Goal: Task Accomplishment & Management: Use online tool/utility

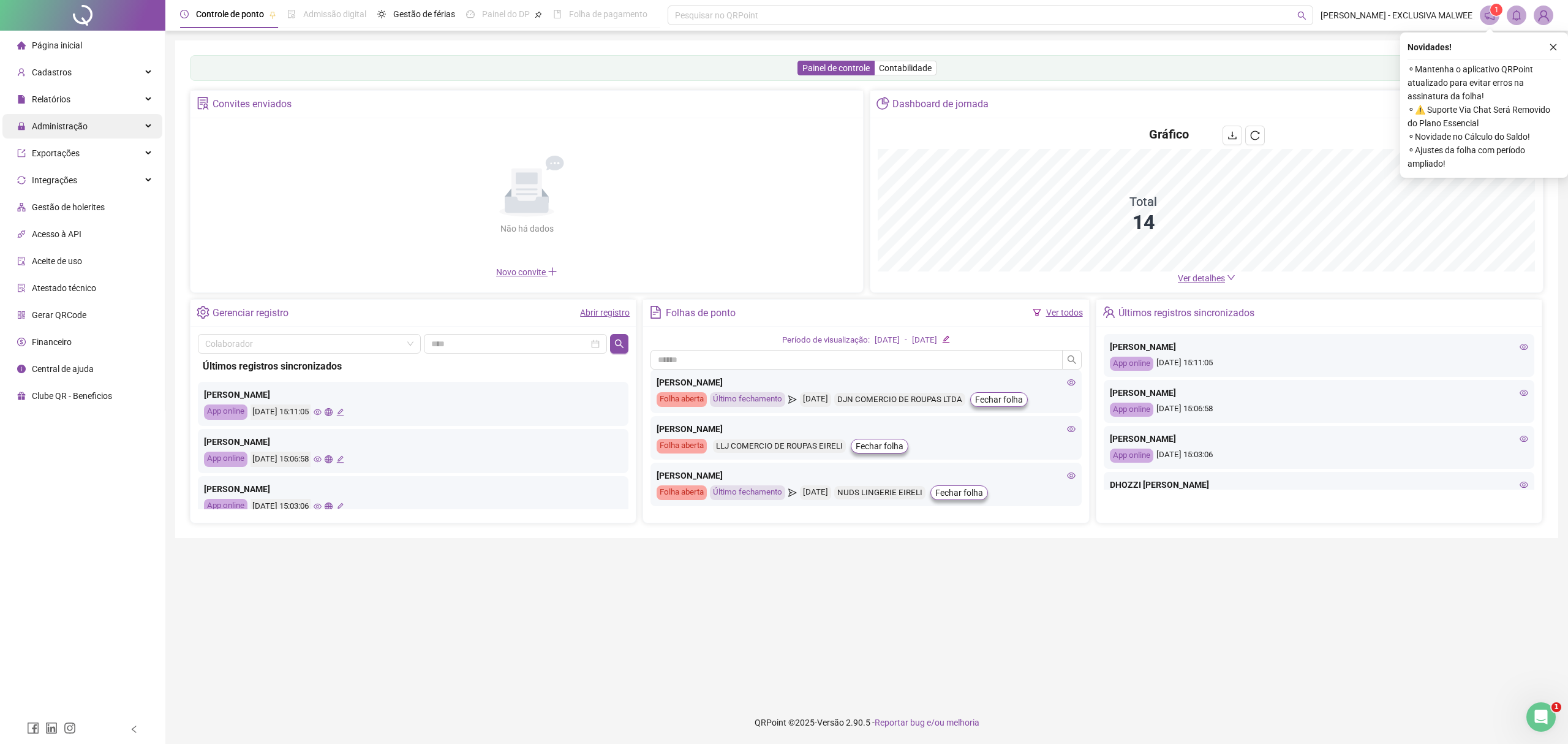
click at [98, 121] on div "Administração" at bounding box center [82, 126] width 160 height 25
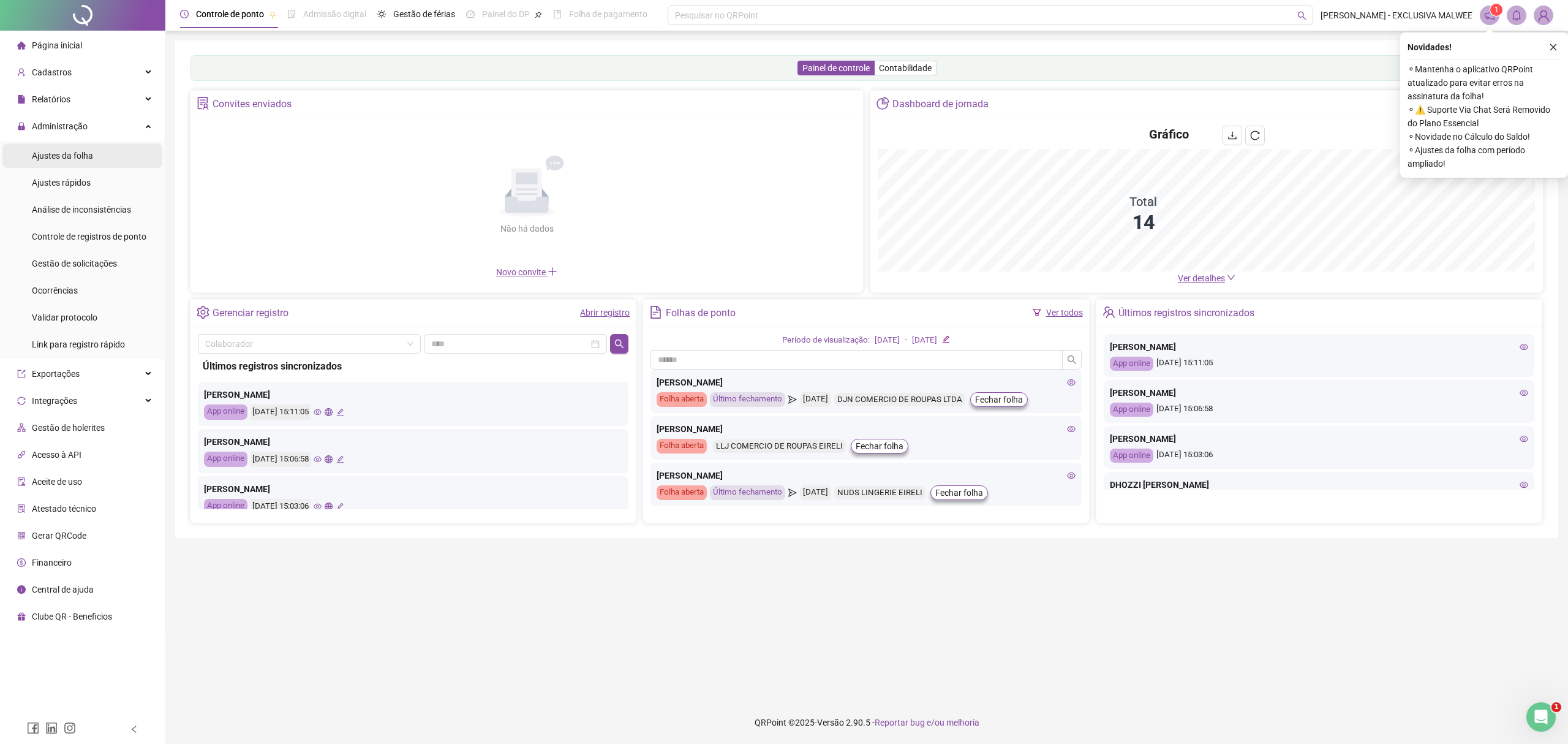
click at [69, 155] on span "Ajustes da folha" at bounding box center [63, 155] width 62 height 10
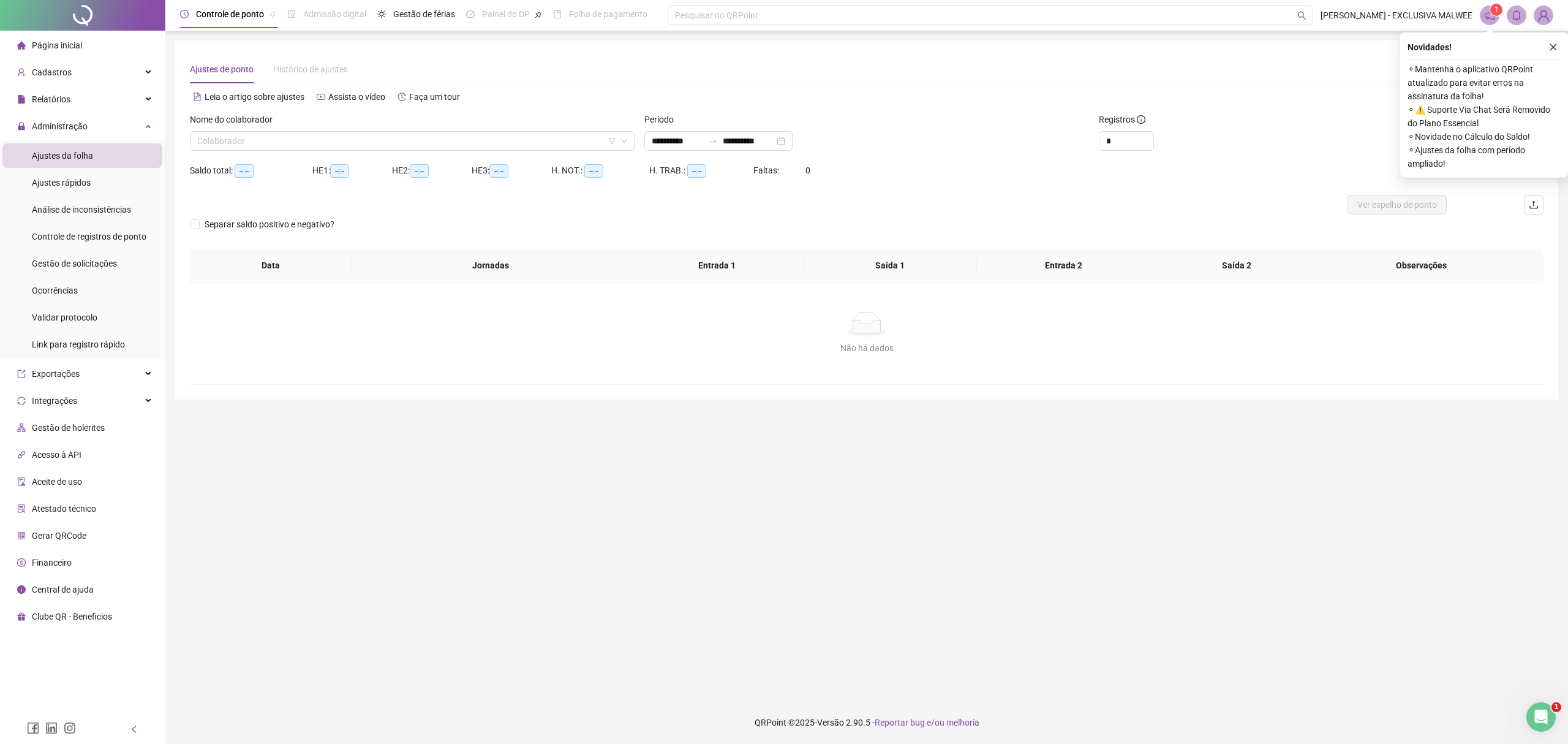
type input "**********"
click at [477, 142] on input "search" at bounding box center [407, 141] width 419 height 18
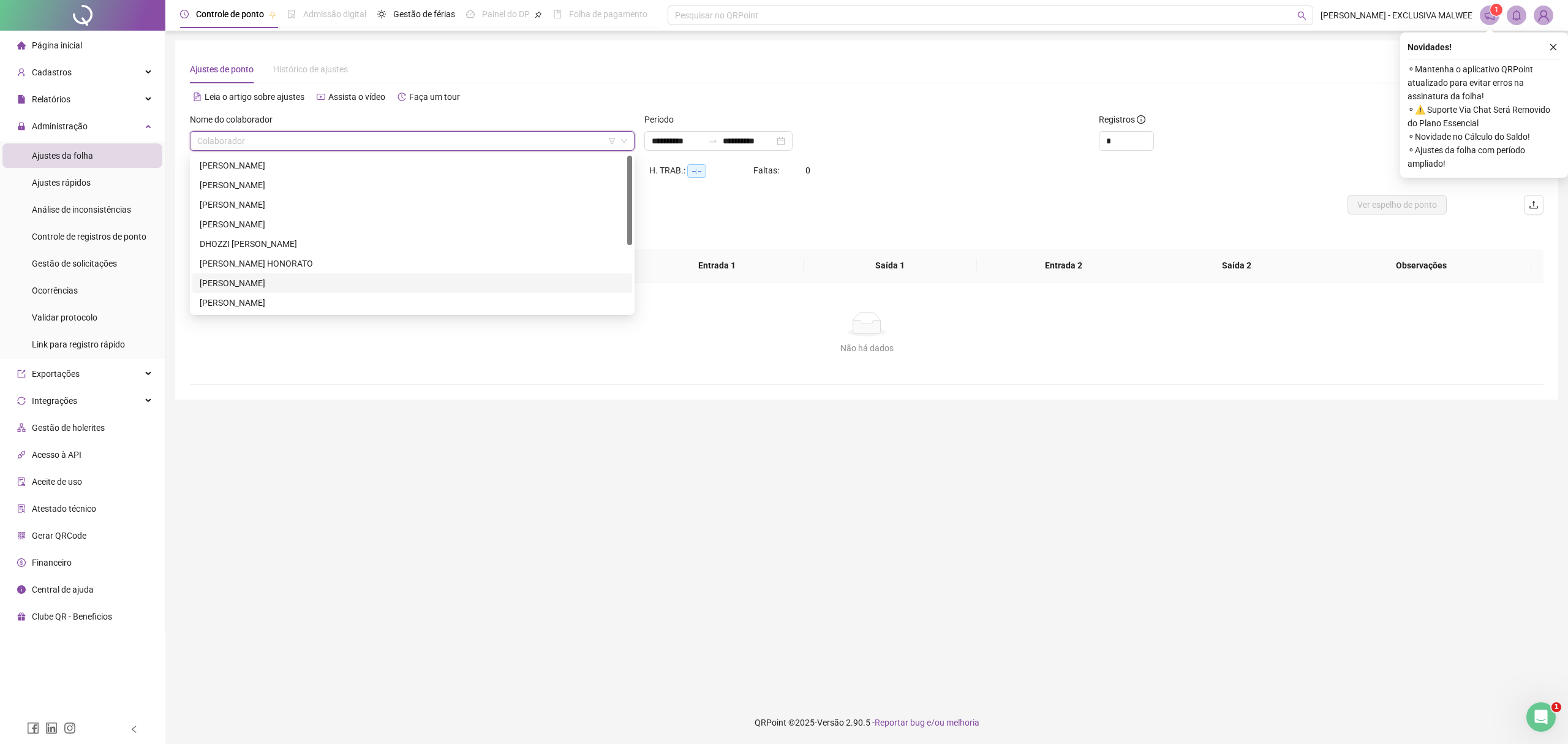
click at [258, 277] on div "[PERSON_NAME] [PERSON_NAME]" at bounding box center [413, 283] width 425 height 13
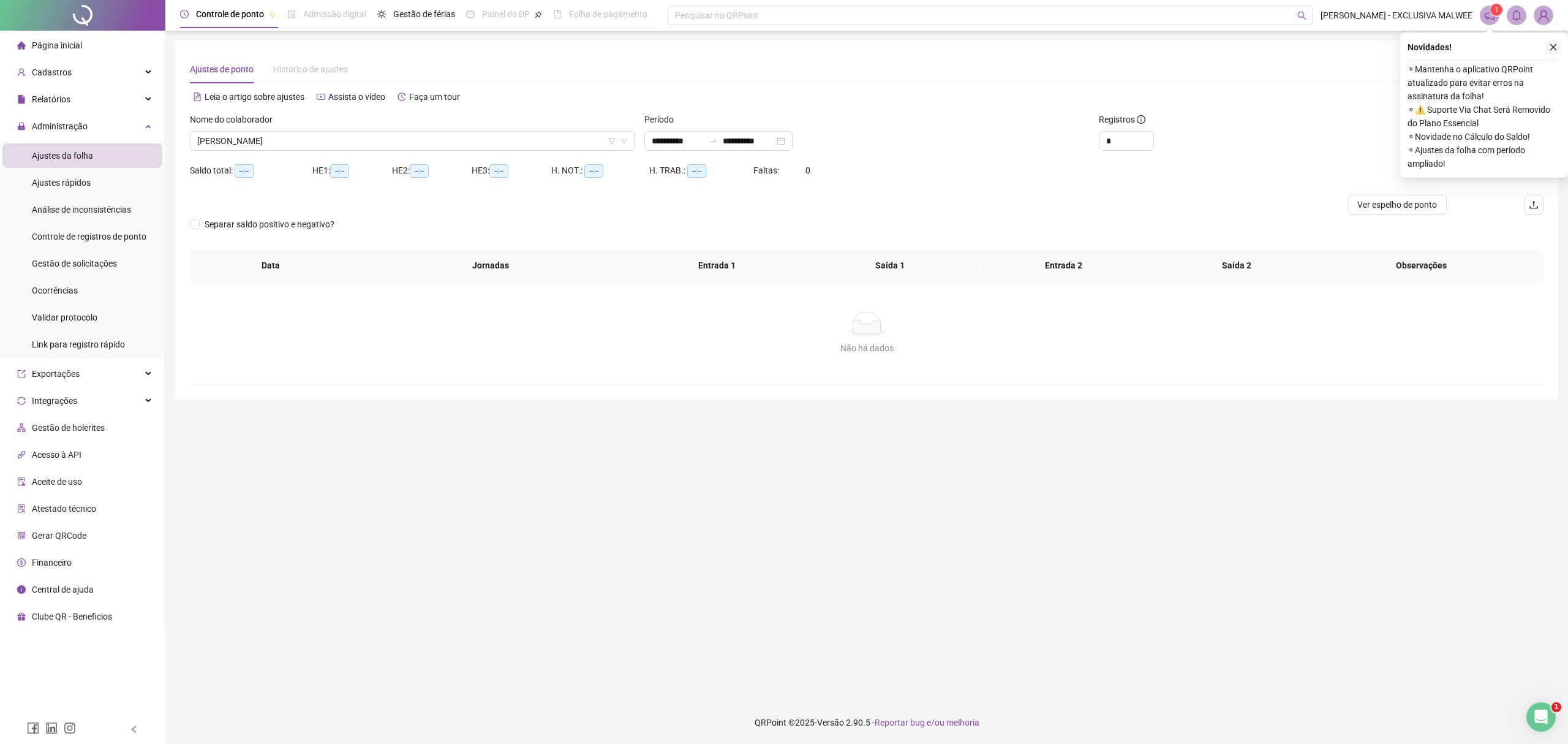
click at [1557, 45] on icon "close" at bounding box center [1553, 47] width 9 height 9
click at [1450, 138] on span "Buscar registros" at bounding box center [1471, 141] width 62 height 13
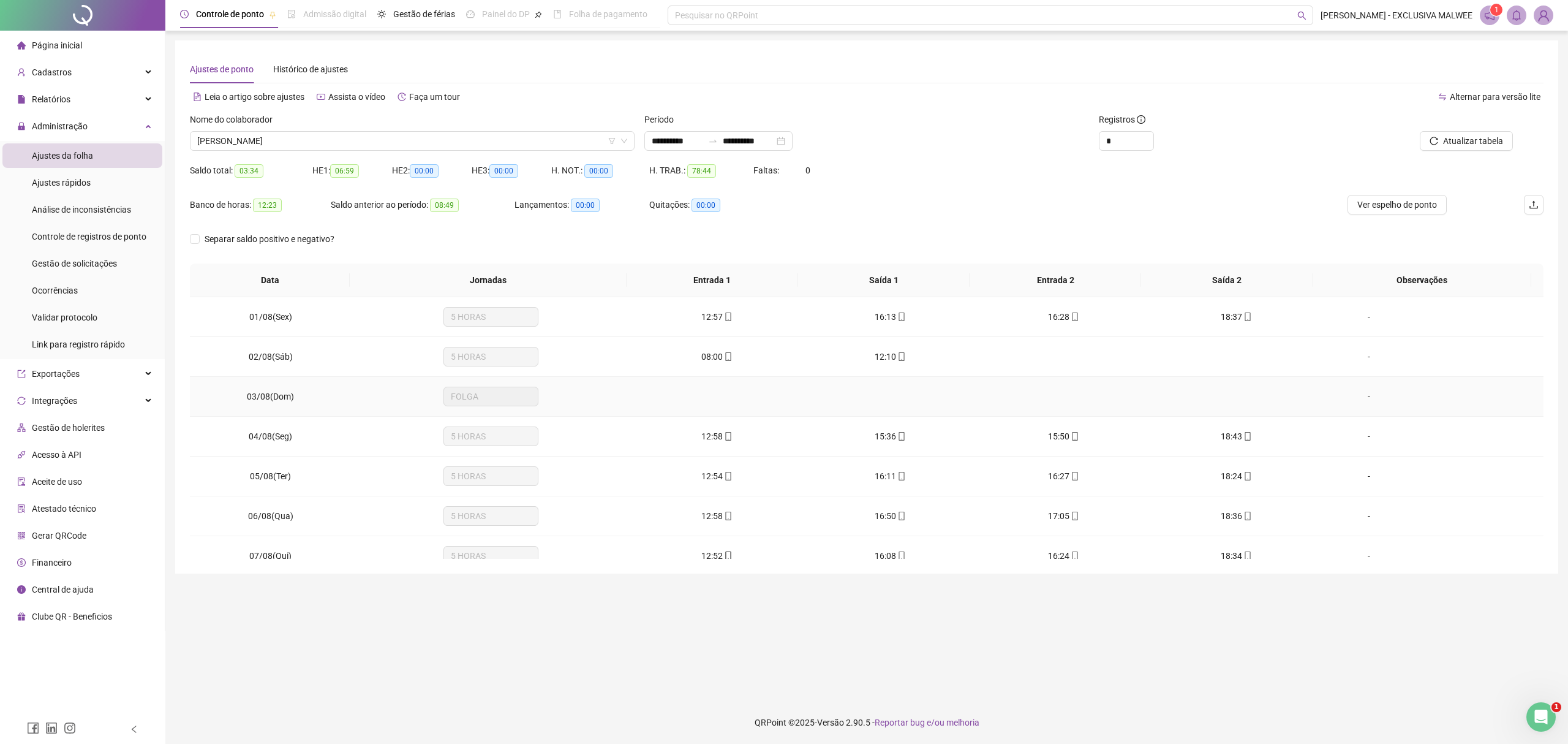
scroll to position [408, 0]
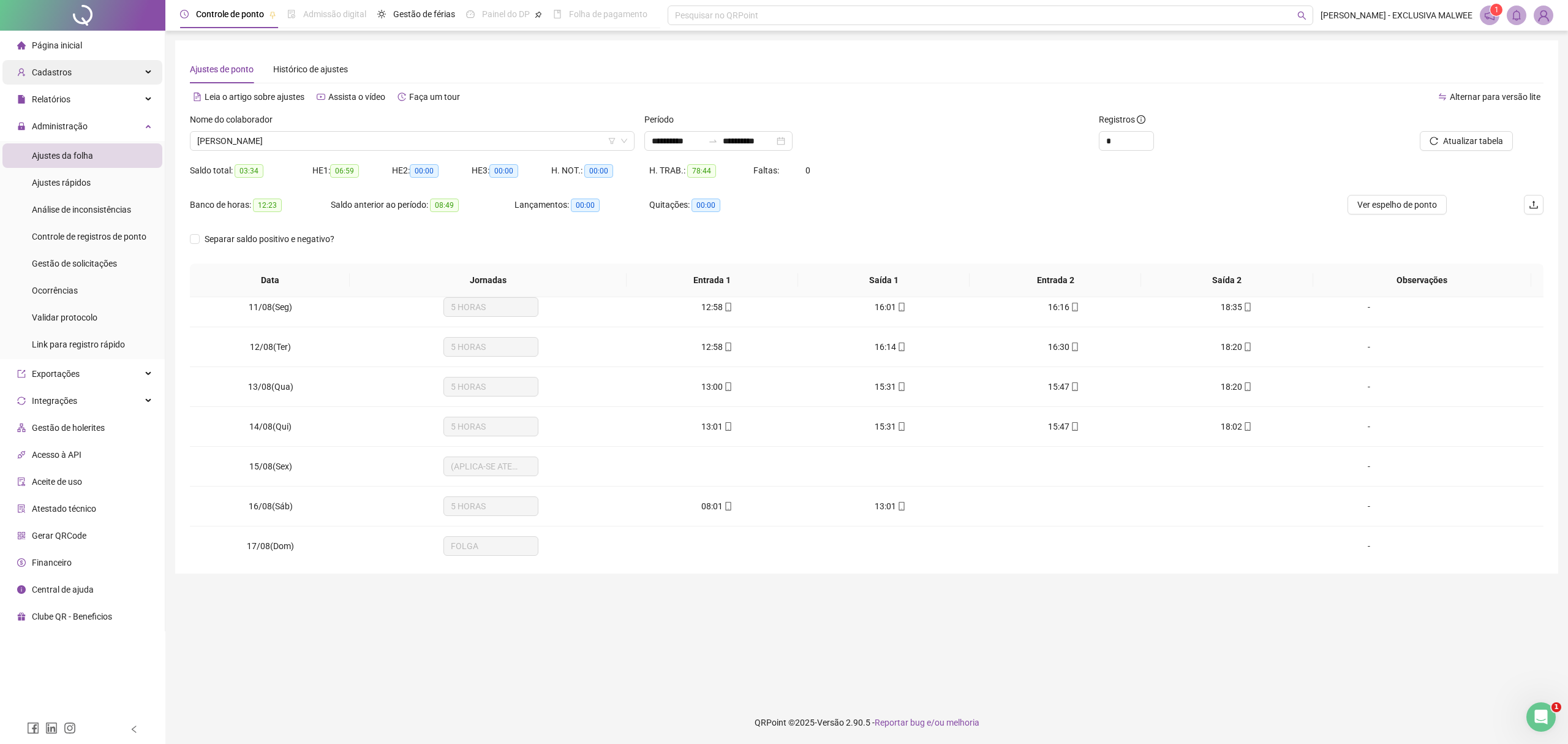
click at [76, 74] on div "Cadastros" at bounding box center [82, 72] width 160 height 25
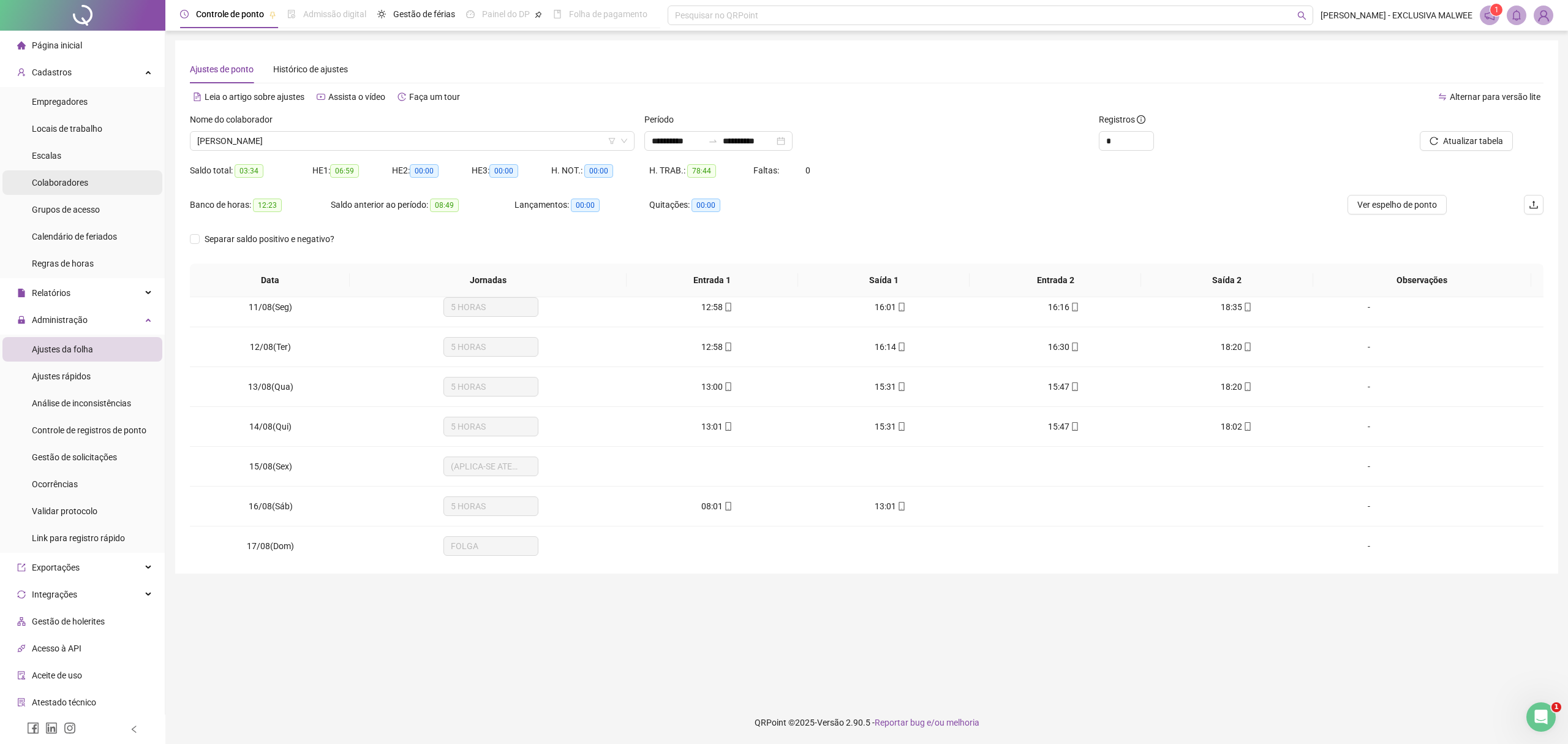
click at [70, 182] on span "Colaboradores" at bounding box center [60, 183] width 56 height 10
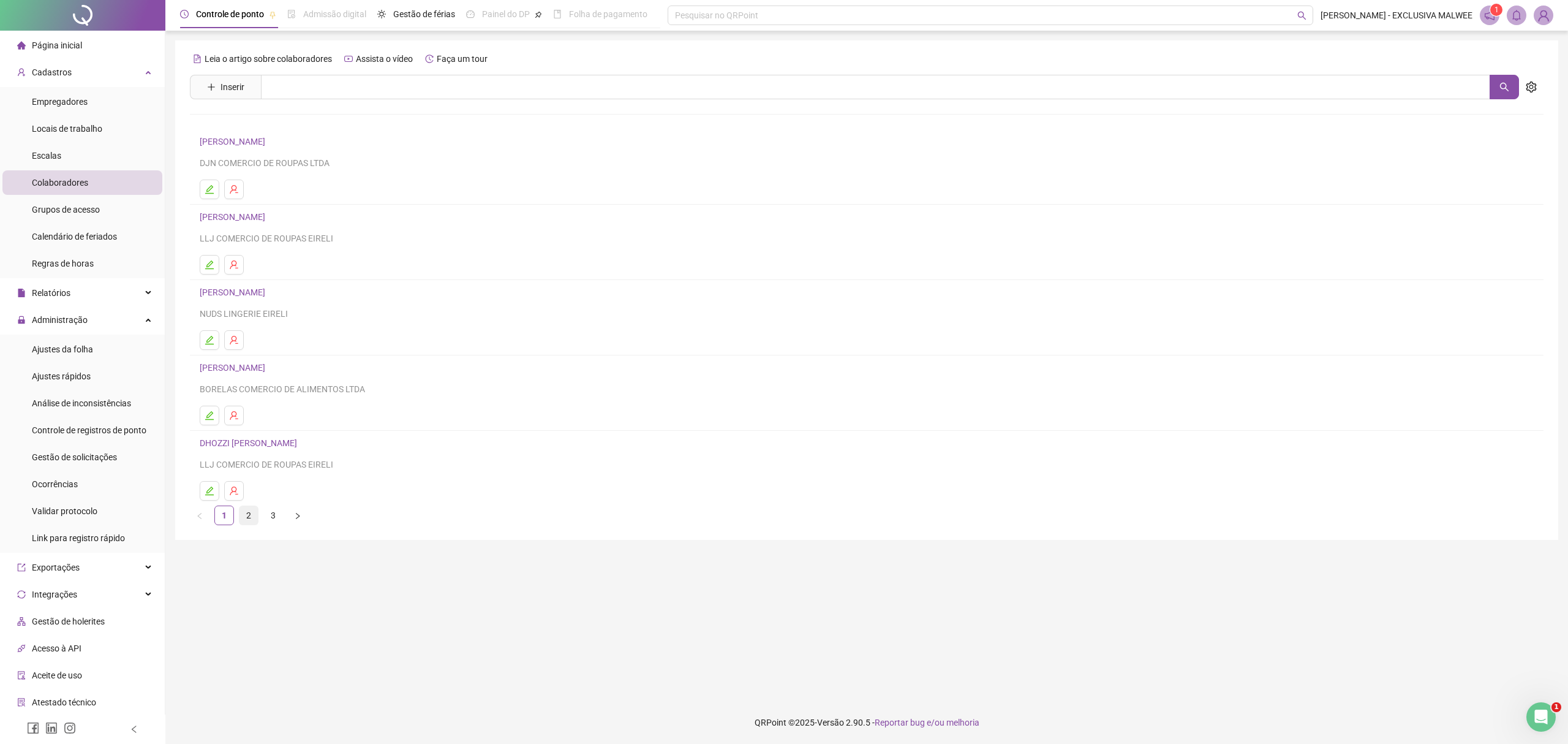
click at [239, 517] on link "2" at bounding box center [248, 515] width 18 height 18
click at [268, 515] on link "3" at bounding box center [273, 515] width 18 height 18
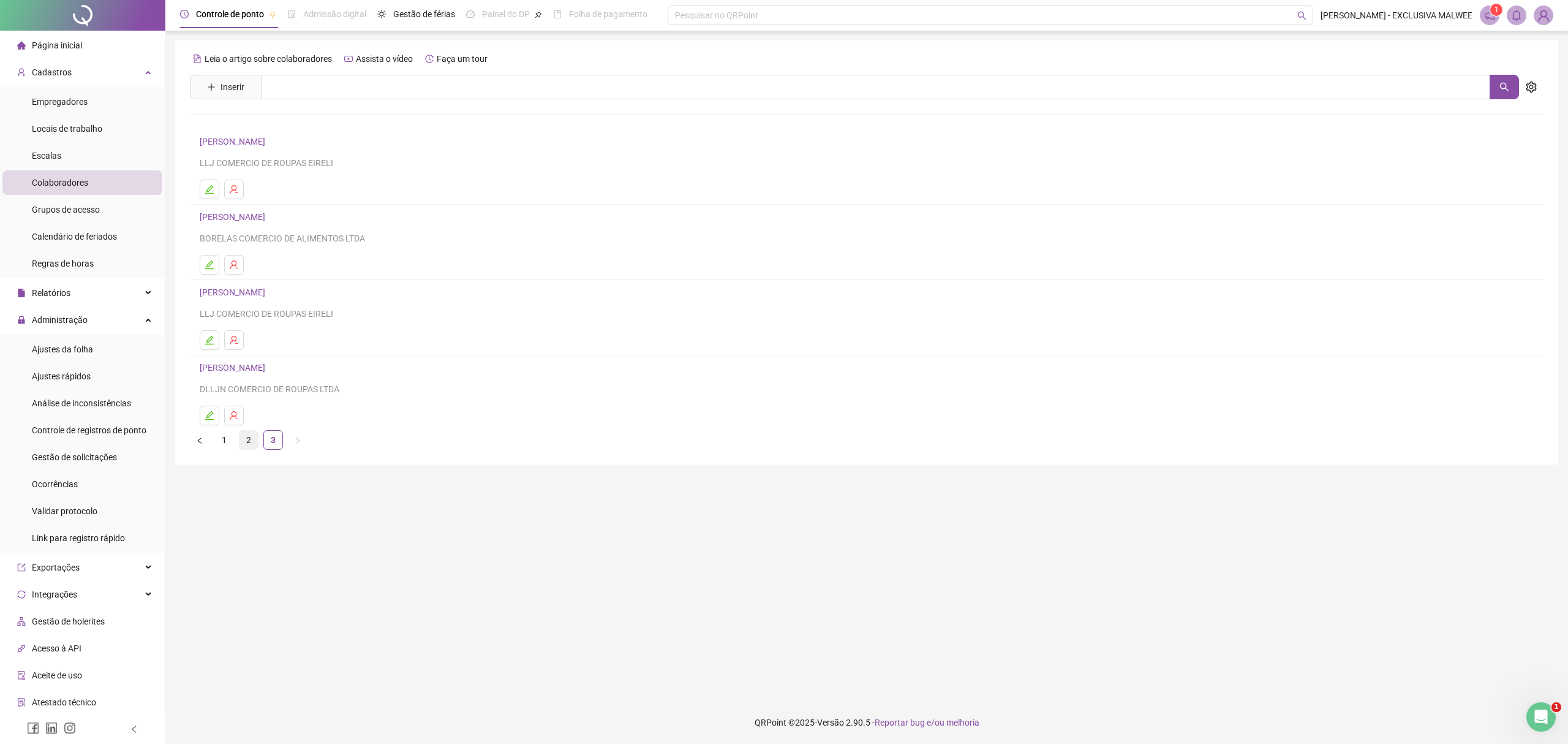
click at [245, 449] on link "2" at bounding box center [248, 440] width 18 height 18
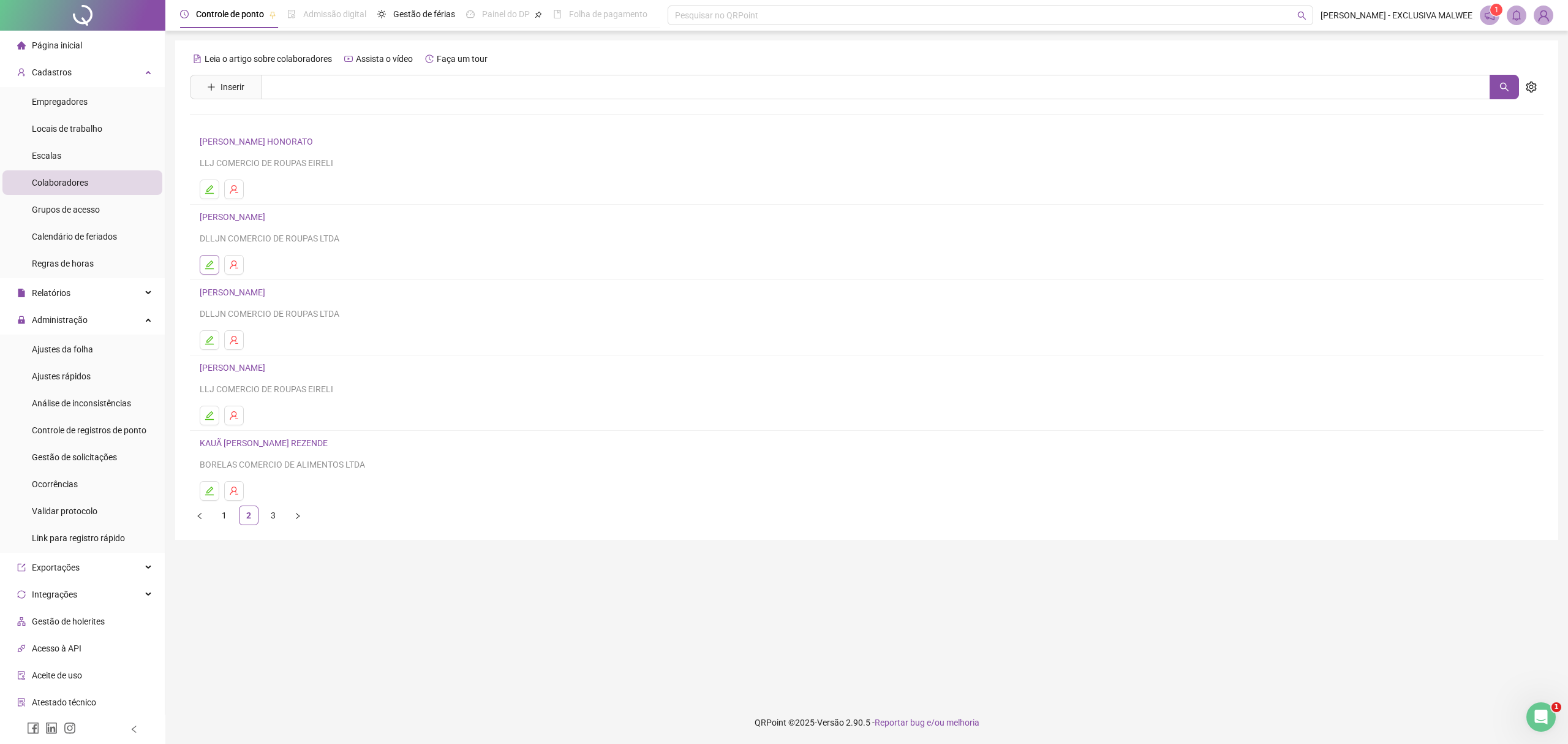
click at [207, 266] on icon "edit" at bounding box center [209, 264] width 10 height 10
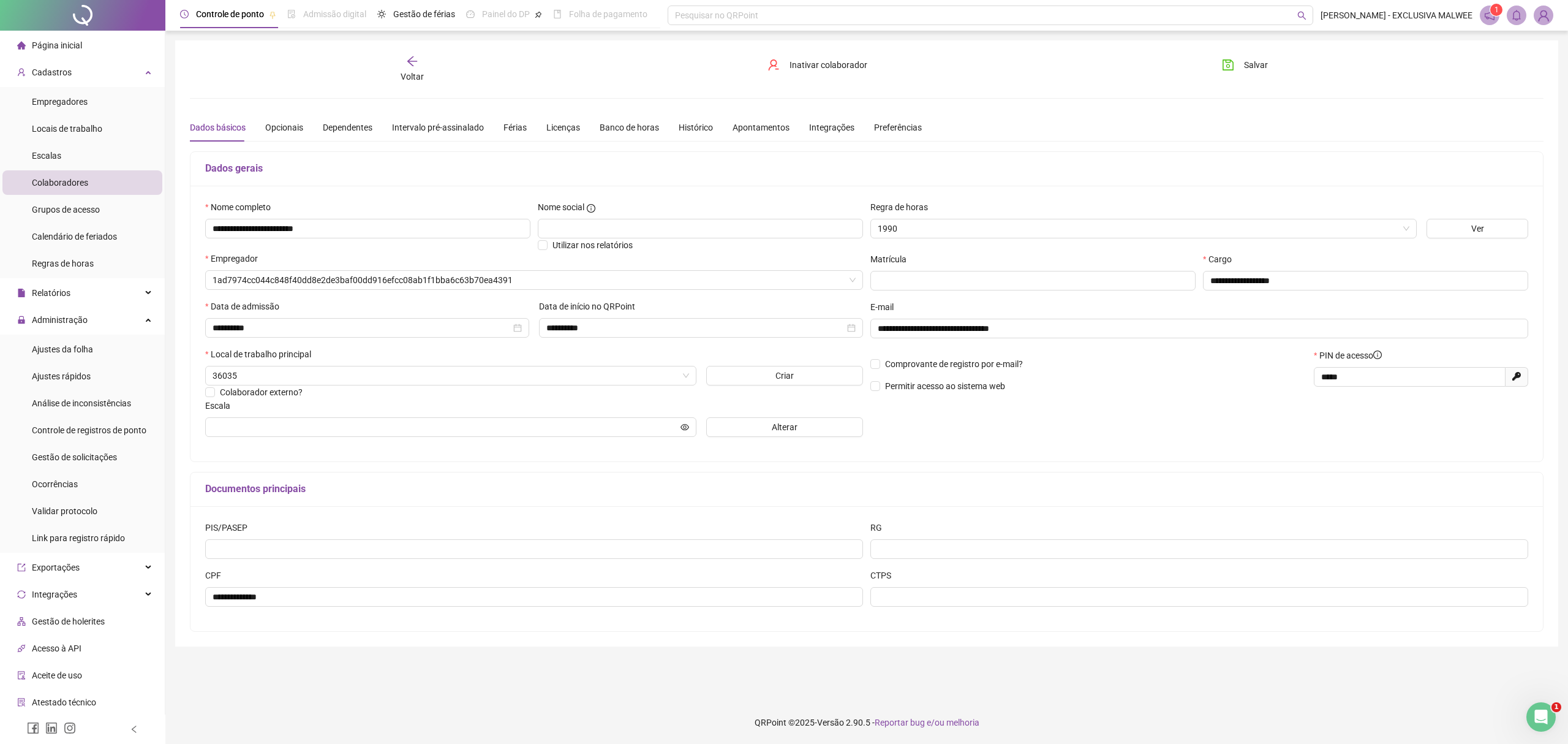
type input "********"
click at [272, 128] on div "Opcionais" at bounding box center [284, 127] width 38 height 13
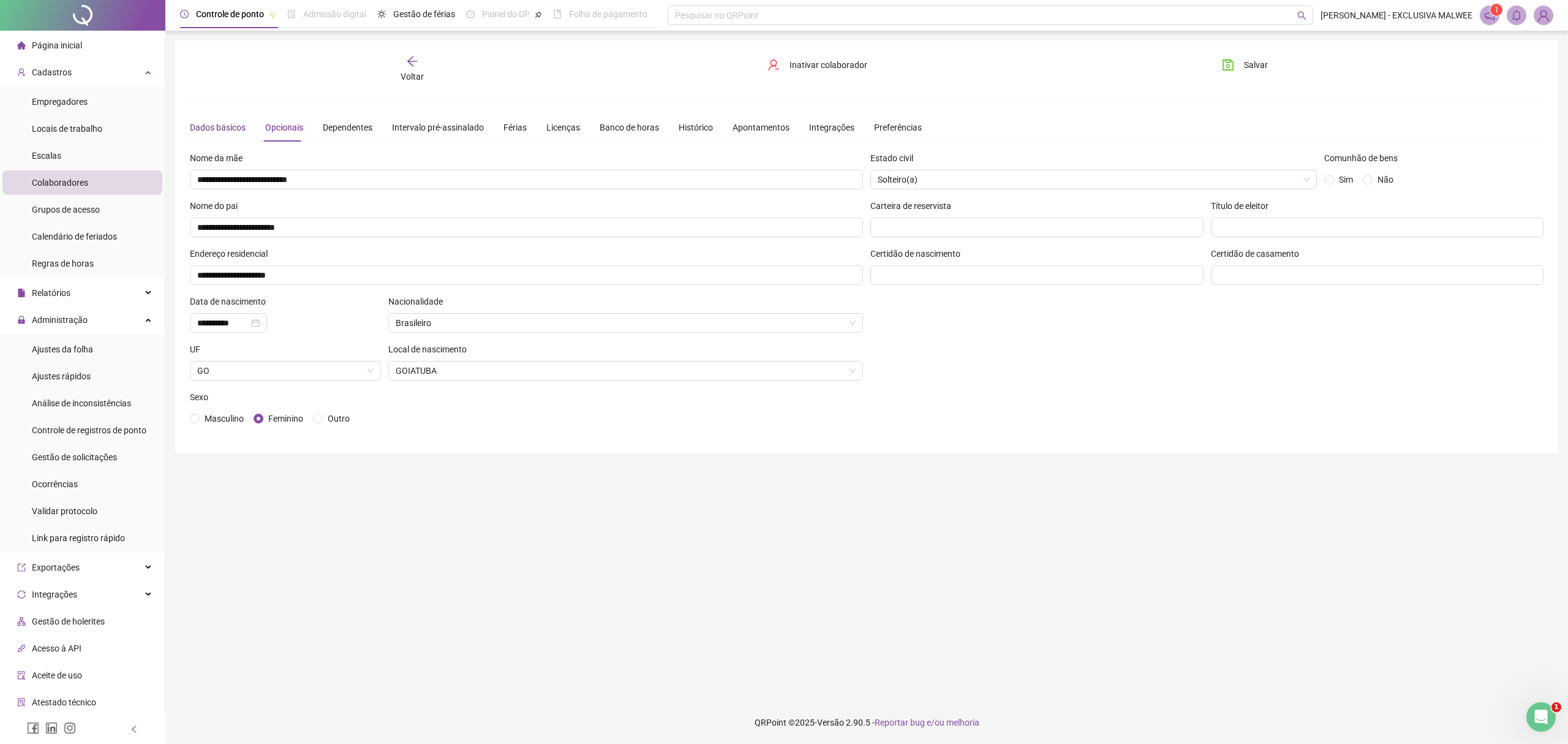
click at [219, 130] on div "Dados básicos" at bounding box center [217, 127] width 55 height 13
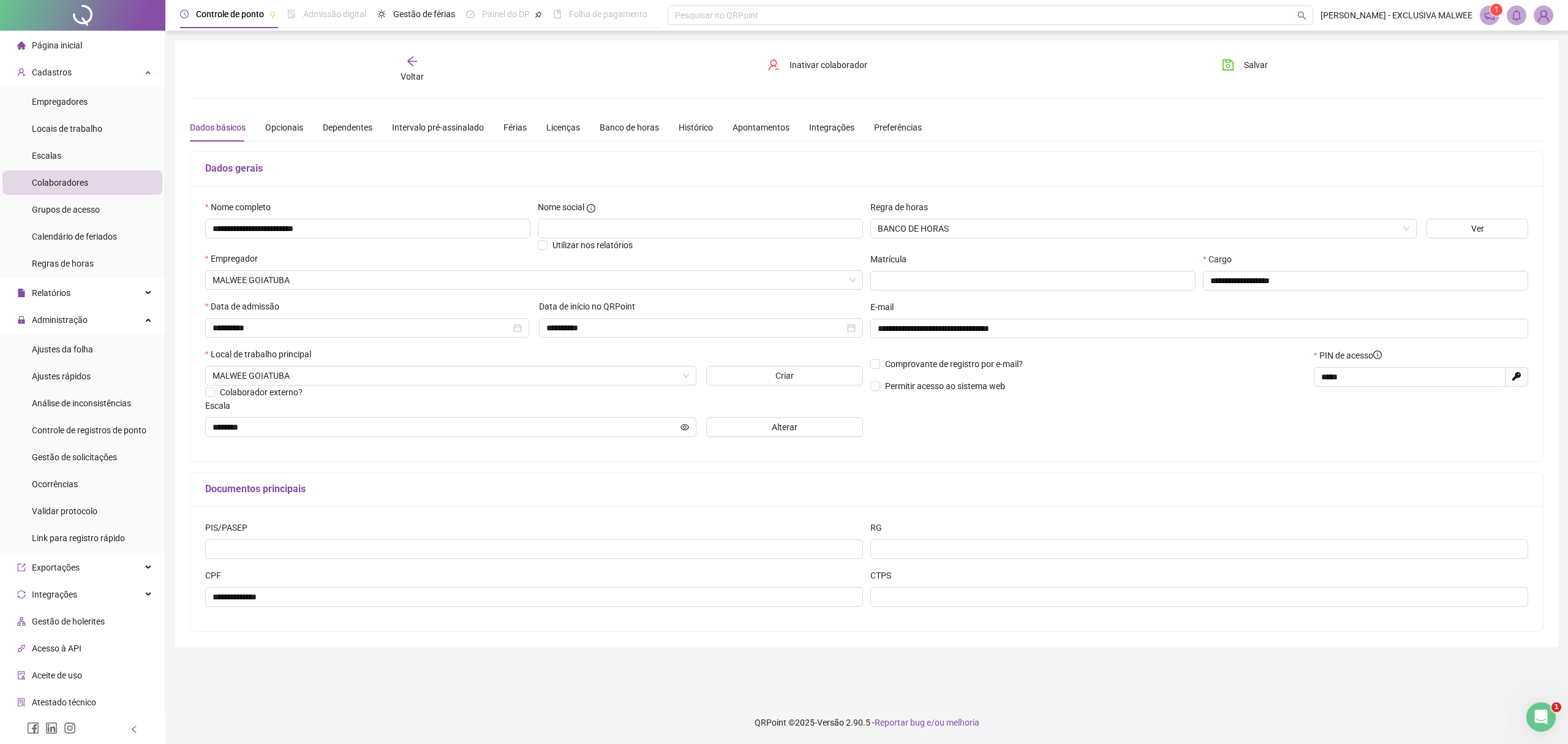
click at [393, 69] on div "Voltar" at bounding box center [412, 69] width 217 height 28
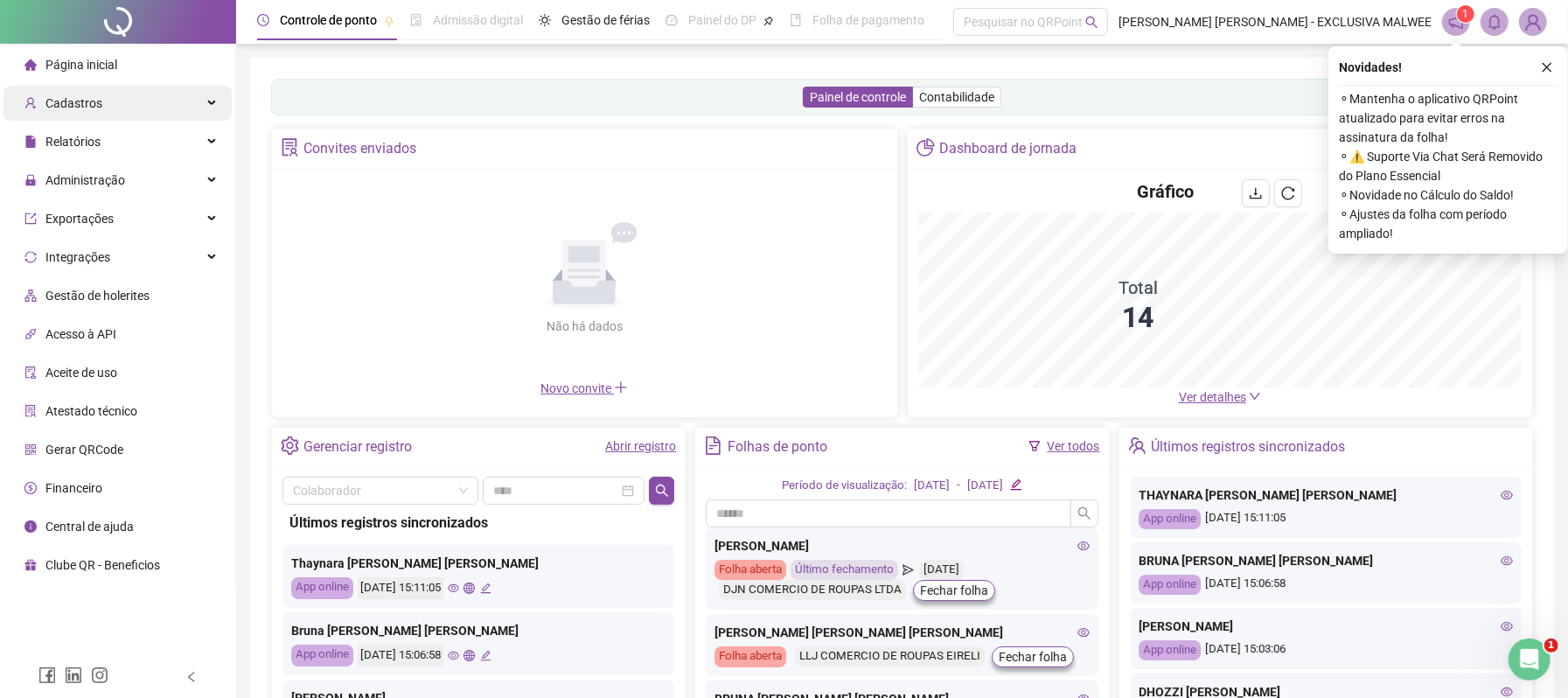
click at [71, 89] on span "Cadastros" at bounding box center [64, 103] width 78 height 35
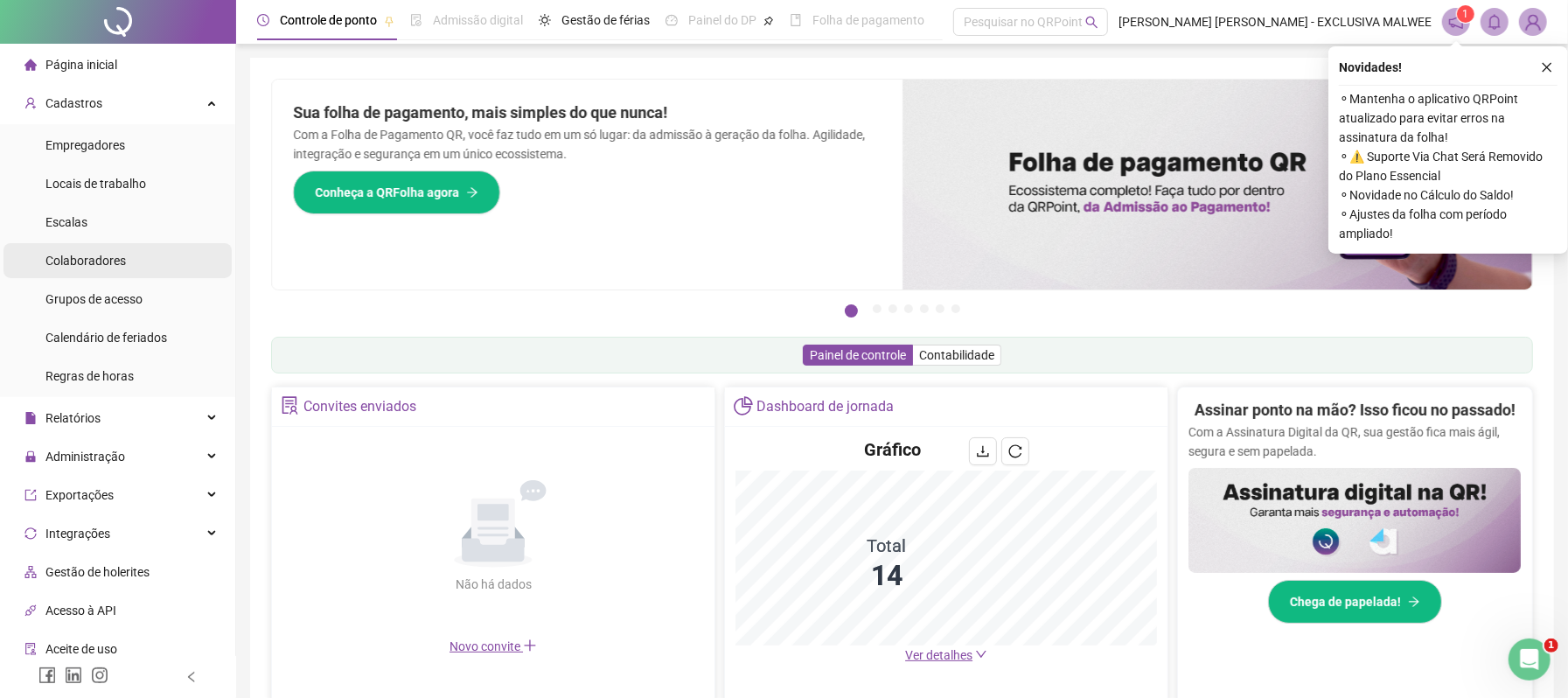
click at [130, 263] on li "Colaboradores" at bounding box center [117, 261] width 228 height 35
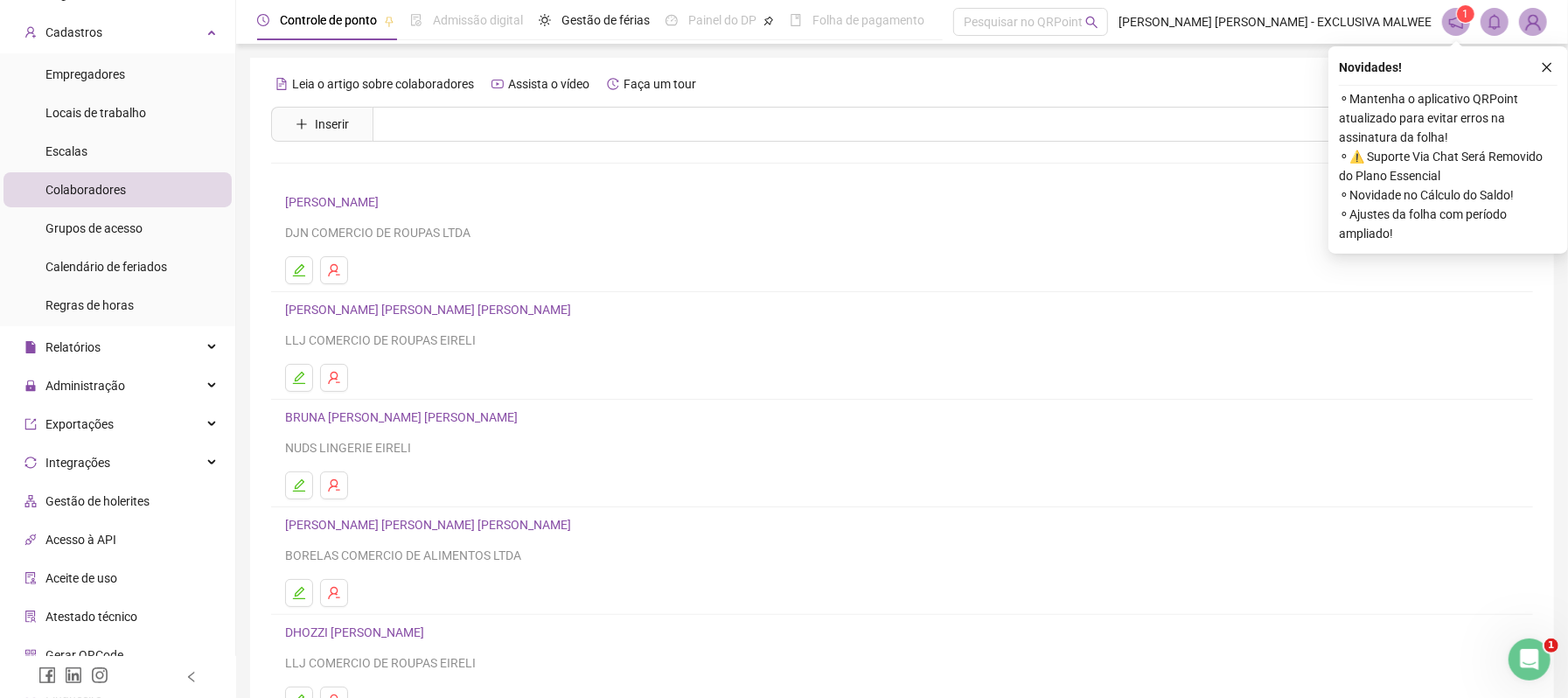
scroll to position [164, 0]
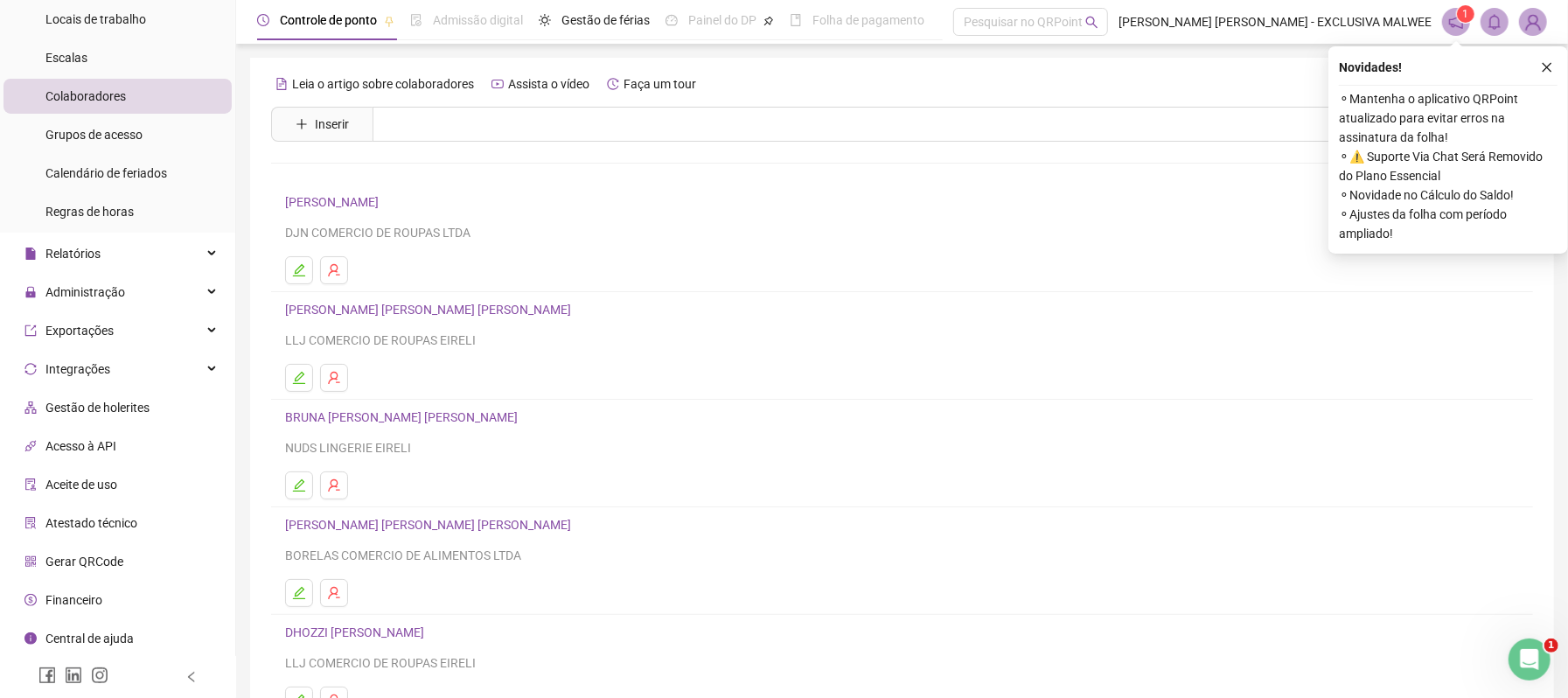
click at [113, 567] on span "Gerar QRCode" at bounding box center [85, 561] width 78 height 14
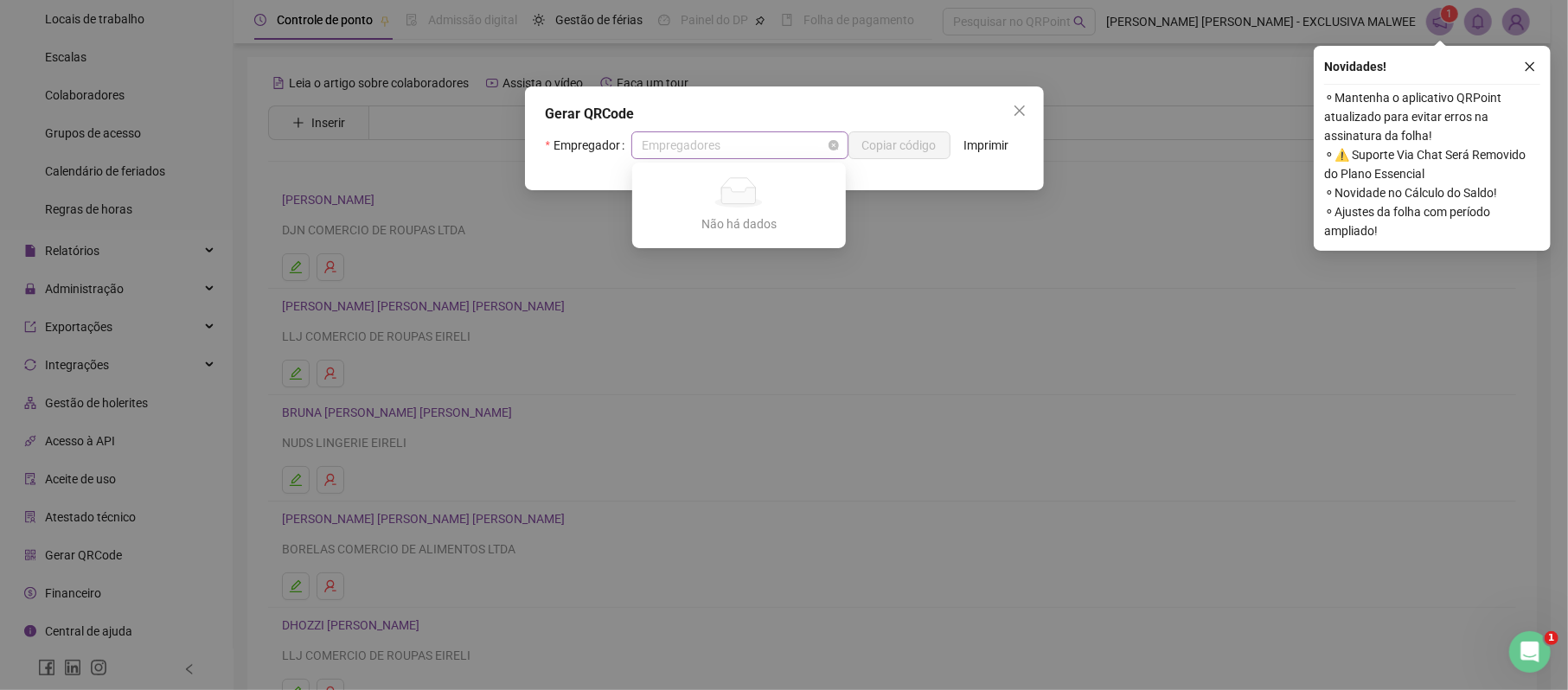
click at [724, 139] on span "Empregadores" at bounding box center [740, 144] width 196 height 25
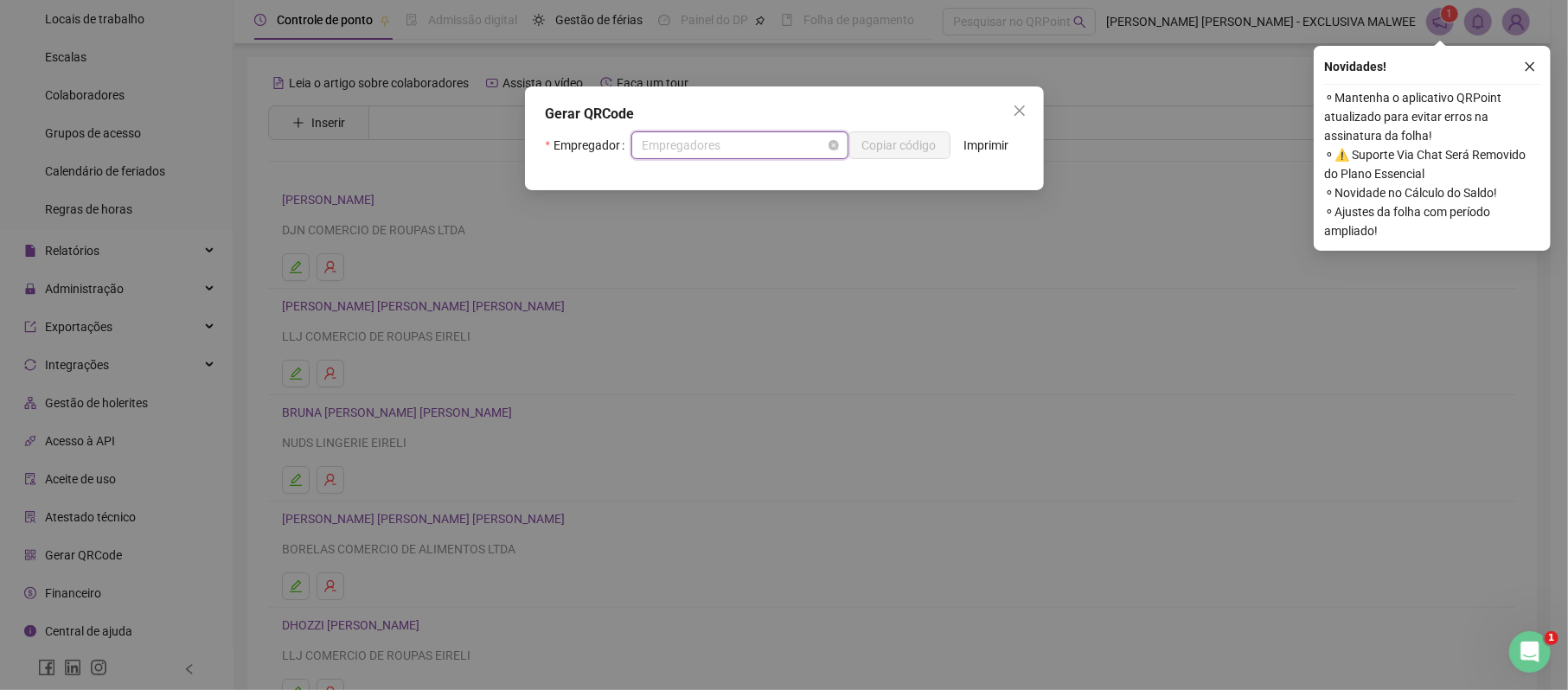
click at [724, 139] on span "Empregadores" at bounding box center [740, 144] width 196 height 25
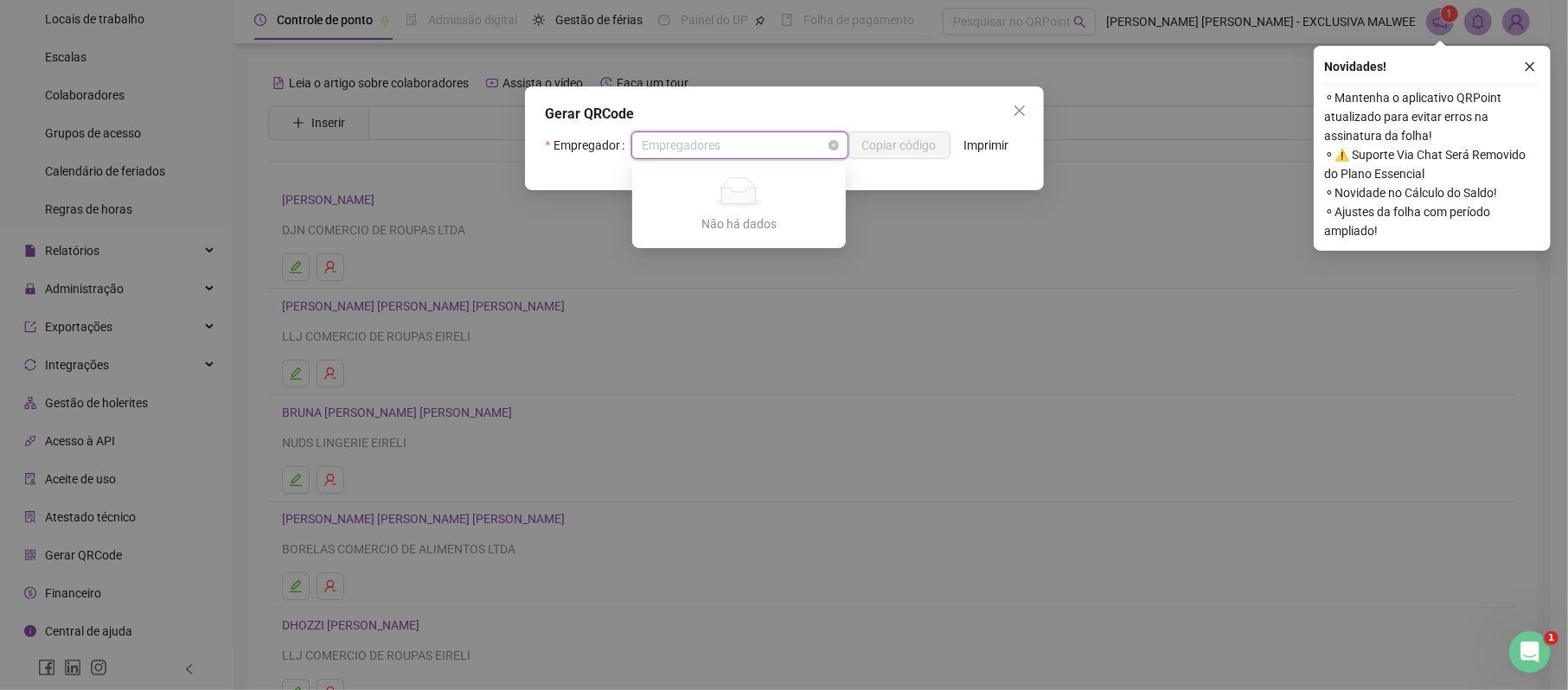
click at [724, 139] on span "Empregadores" at bounding box center [740, 144] width 196 height 25
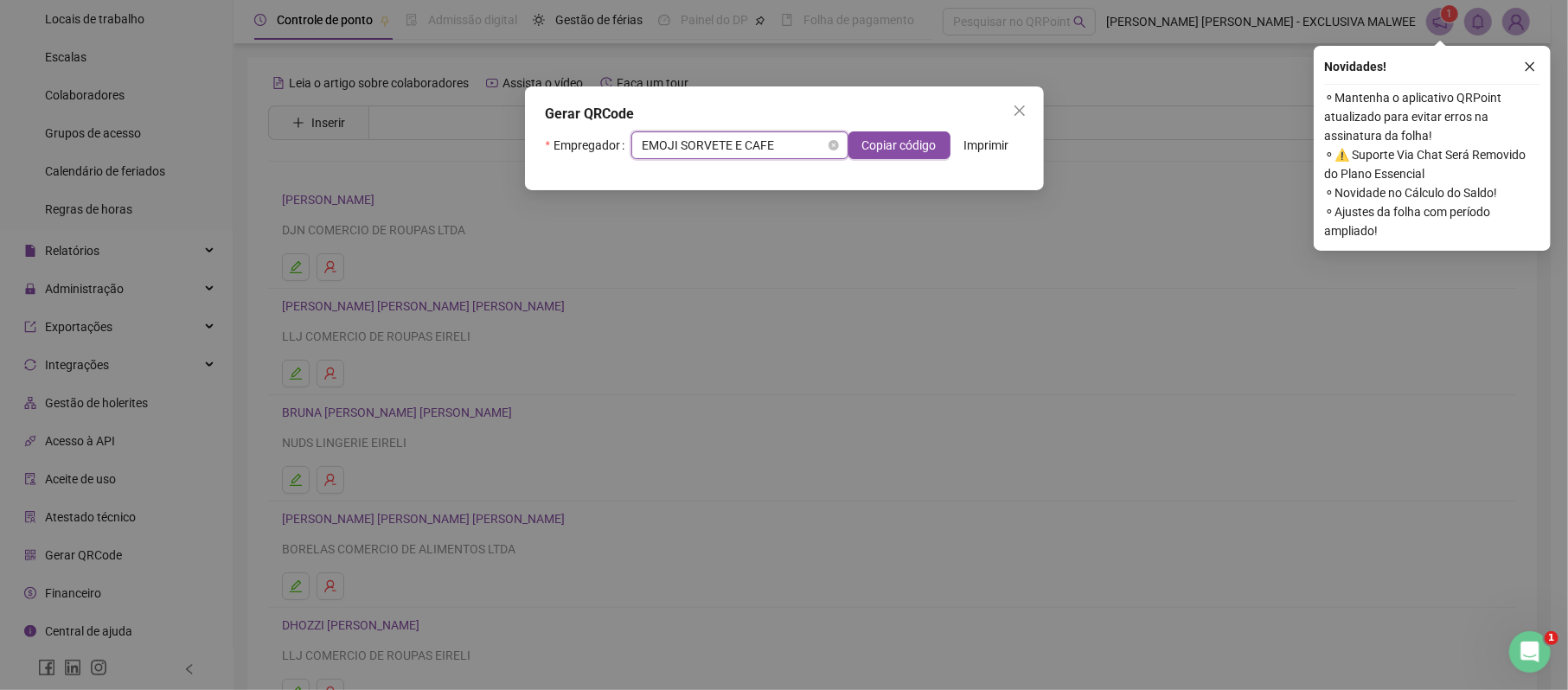
click at [724, 139] on span "EMOJI SORVETE E CAFE" at bounding box center [740, 144] width 196 height 25
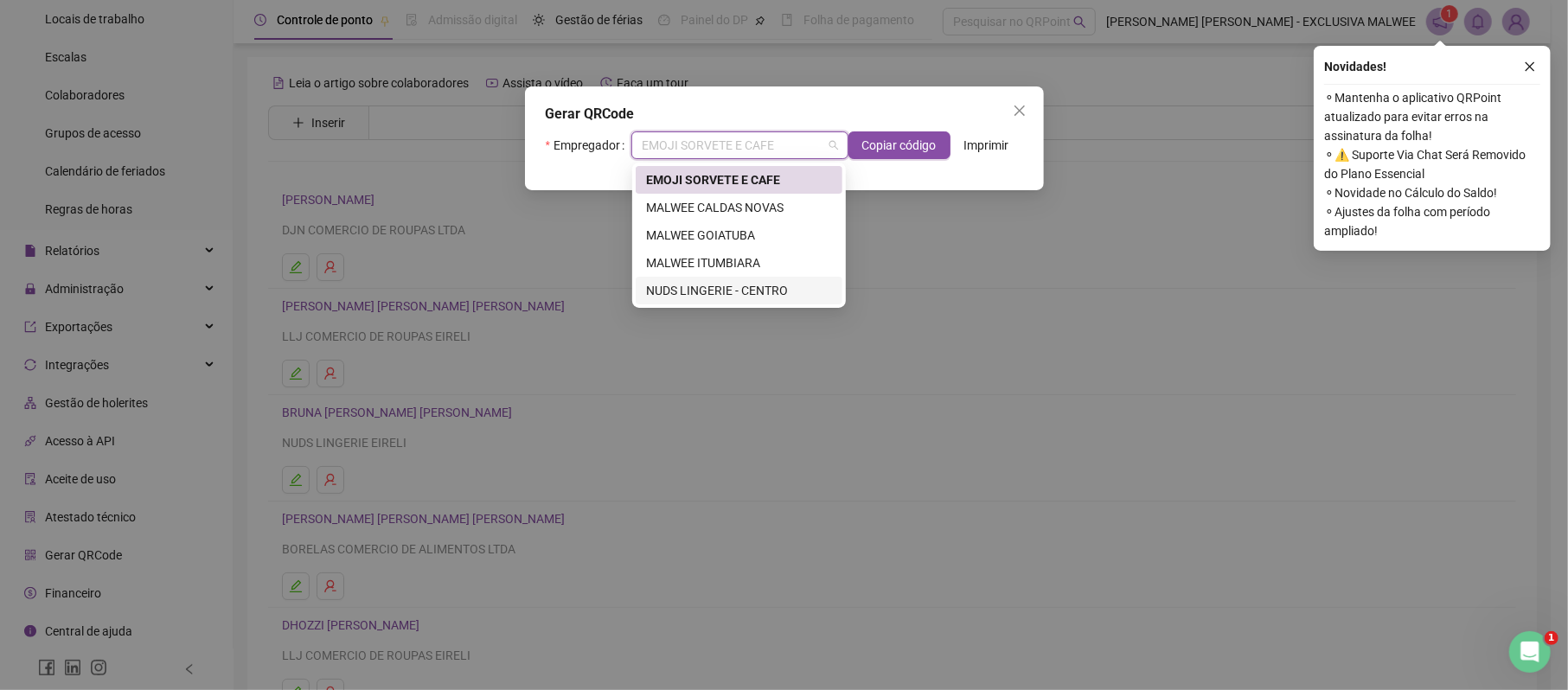
click at [745, 294] on div "NUDS LINGERIE - CENTRO" at bounding box center [738, 291] width 186 height 19
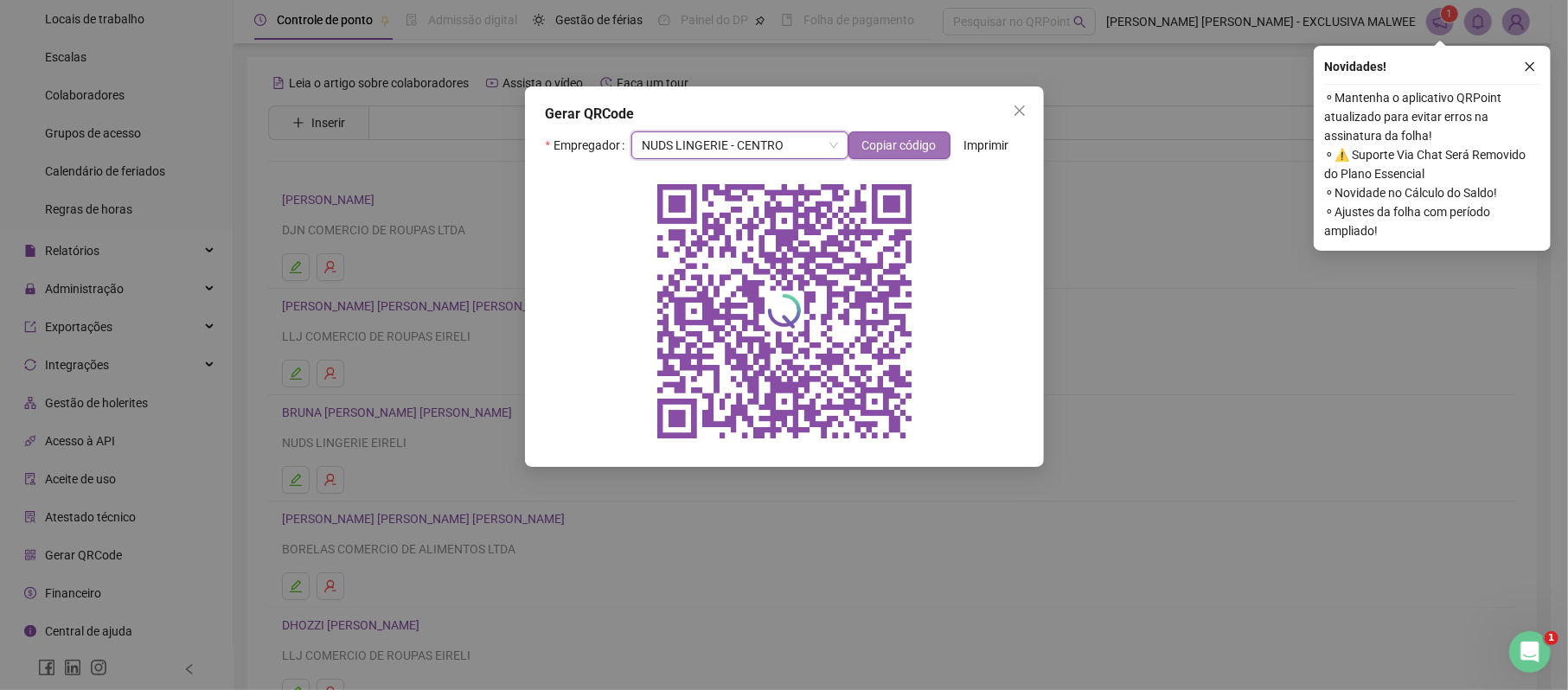
click at [894, 143] on span "Copiar código" at bounding box center [899, 145] width 75 height 19
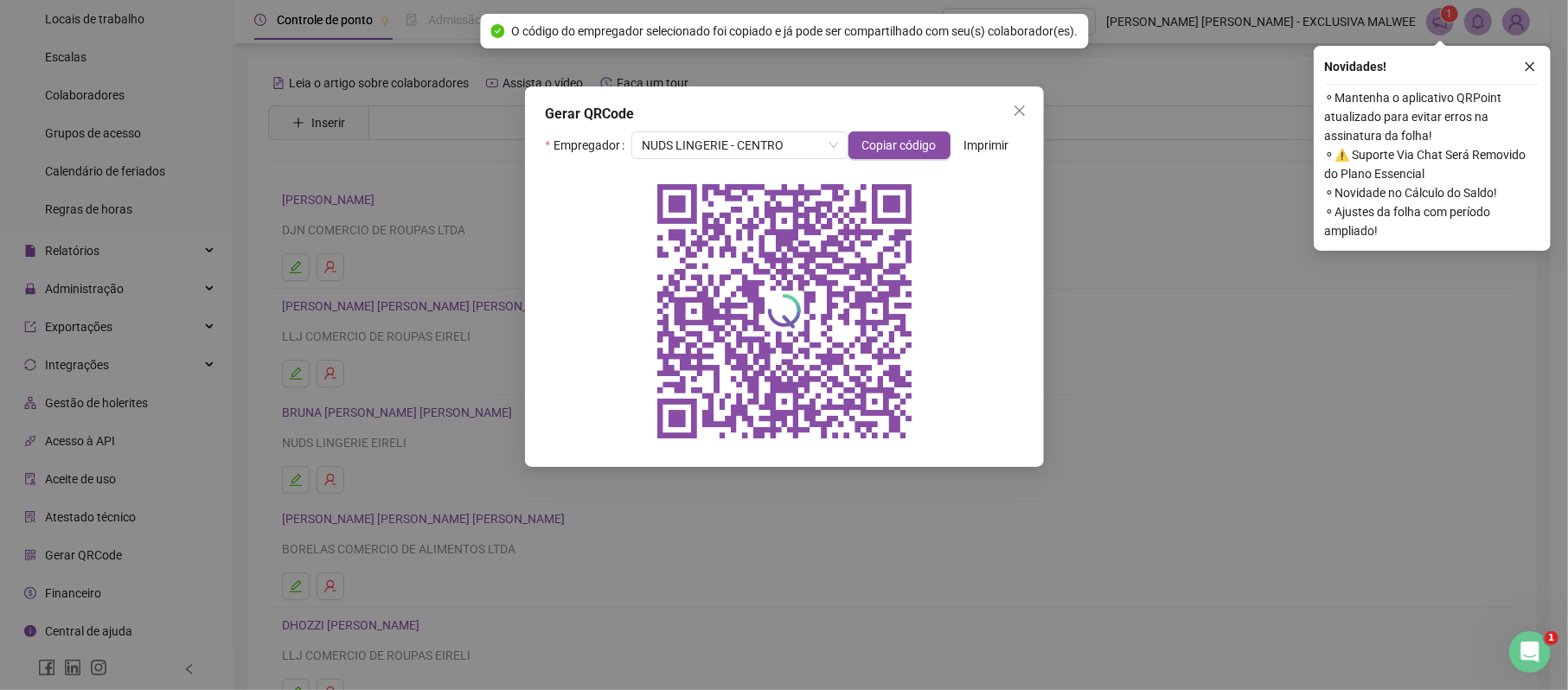
click at [969, 275] on div at bounding box center [784, 311] width 478 height 277
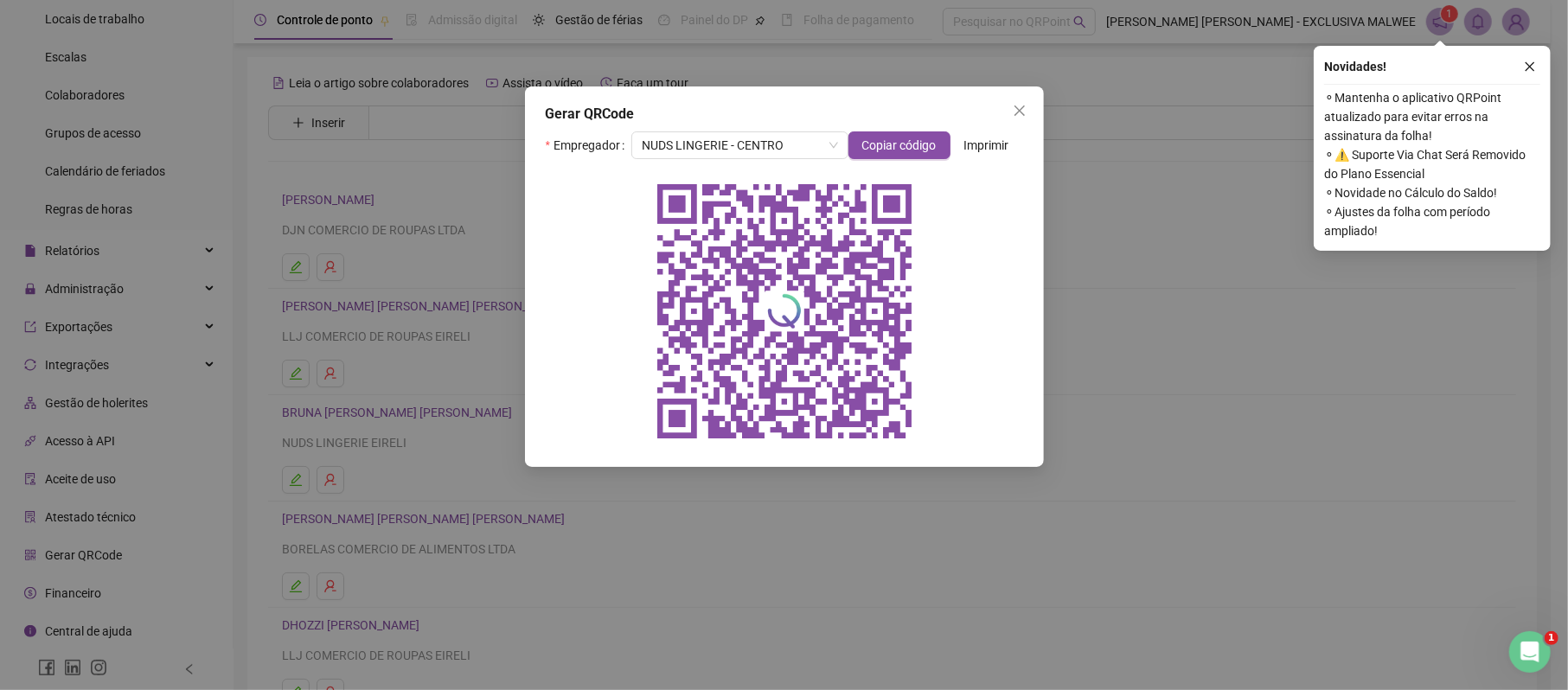
click at [1305, 297] on div "Gerar QRCode Empregador NUDS LINGERIE - CENTRO Copiar código Imprimir" at bounding box center [784, 345] width 1568 height 690
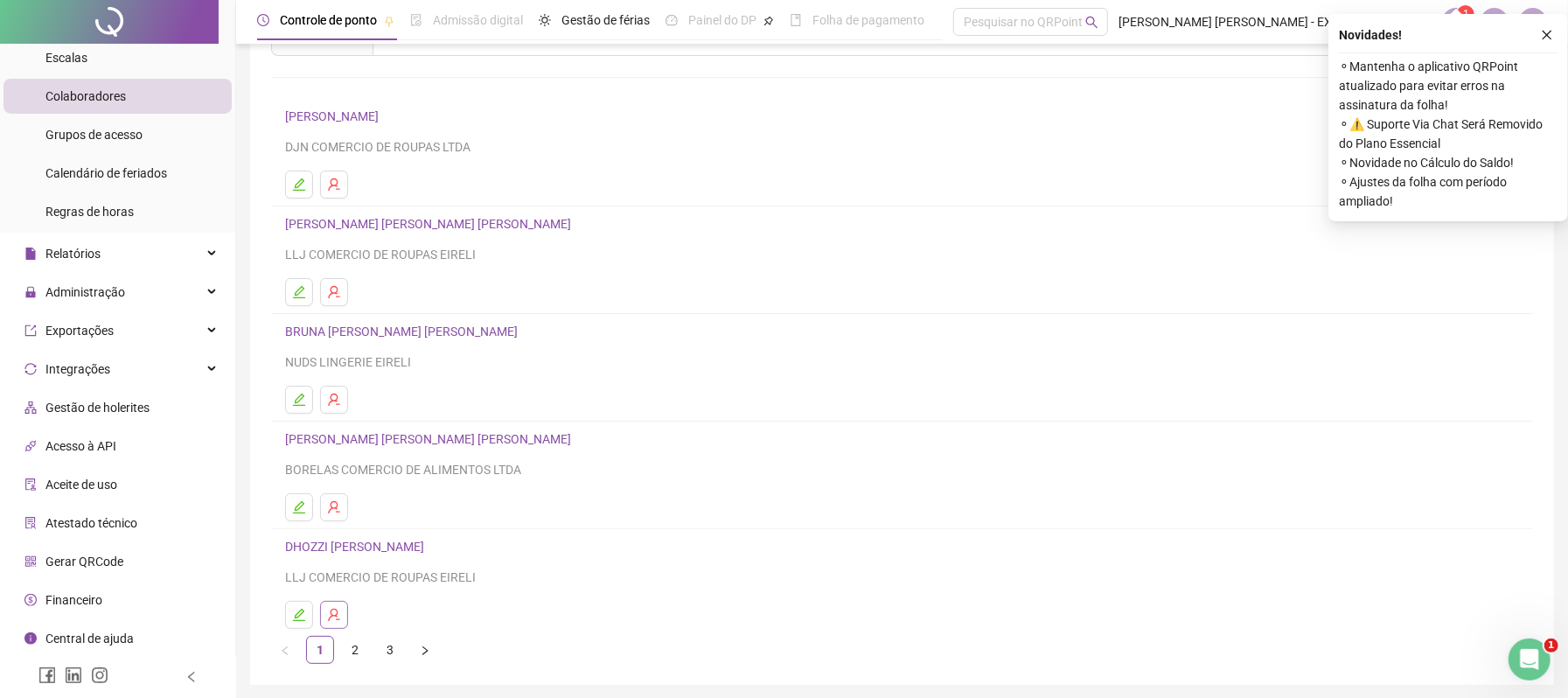
scroll to position [116, 0]
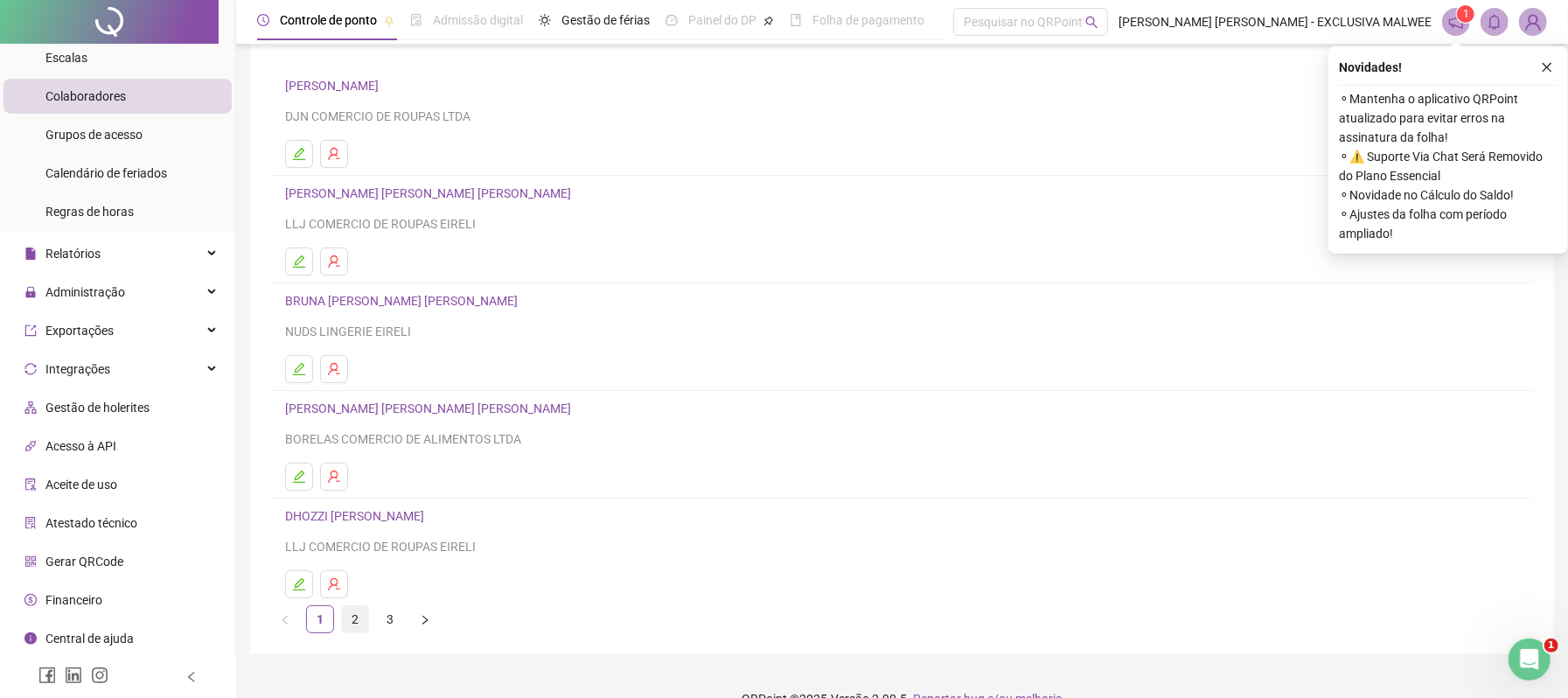
click at [350, 624] on link "2" at bounding box center [354, 619] width 26 height 26
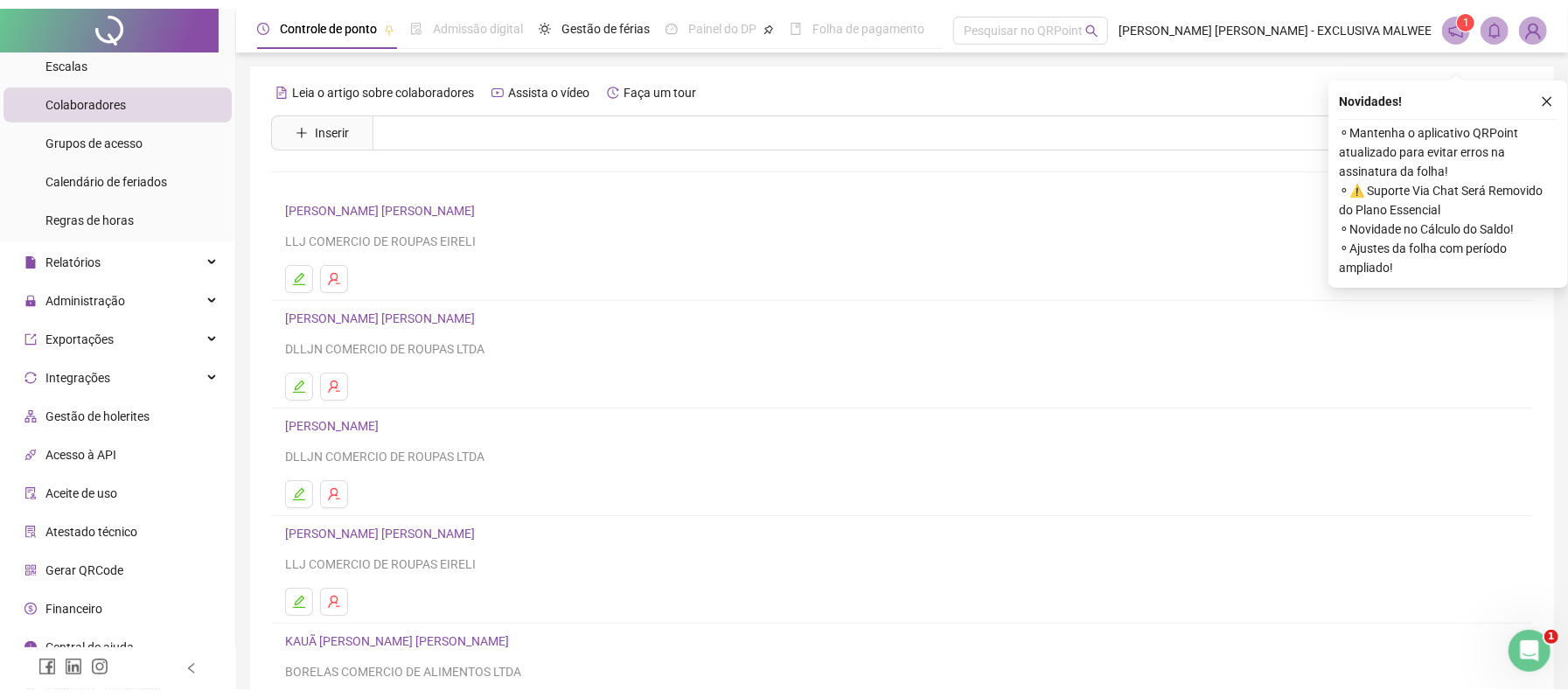
scroll to position [151, 0]
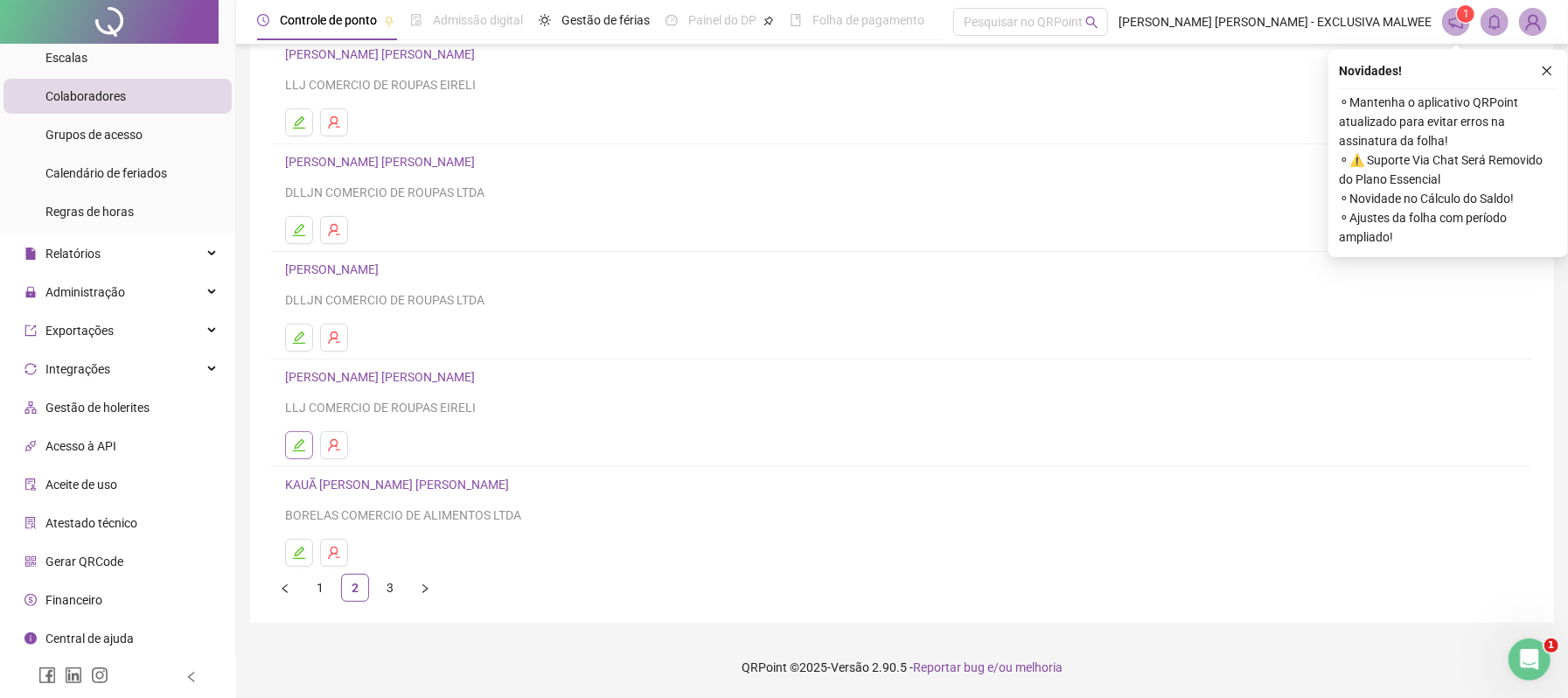
click at [295, 435] on button "button" at bounding box center [299, 445] width 28 height 28
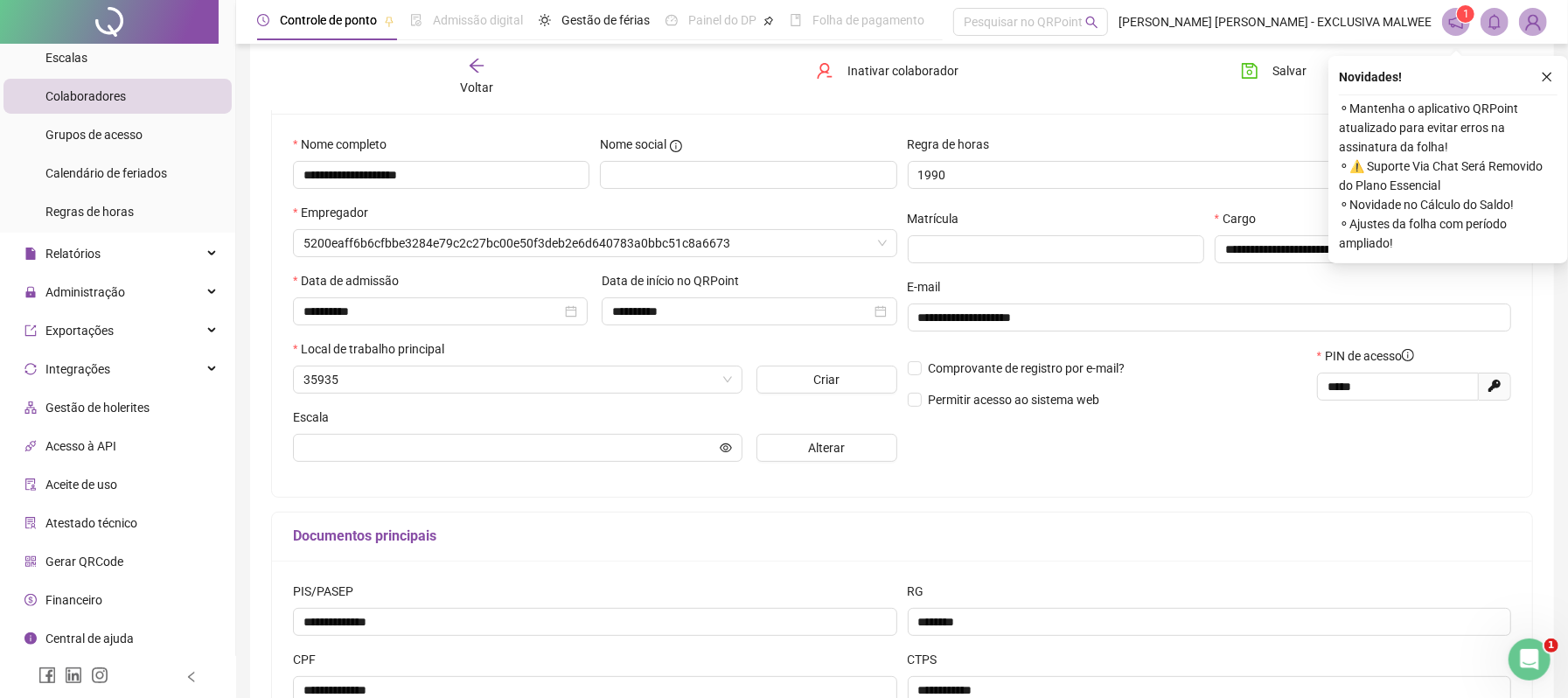
scroll to position [161, 0]
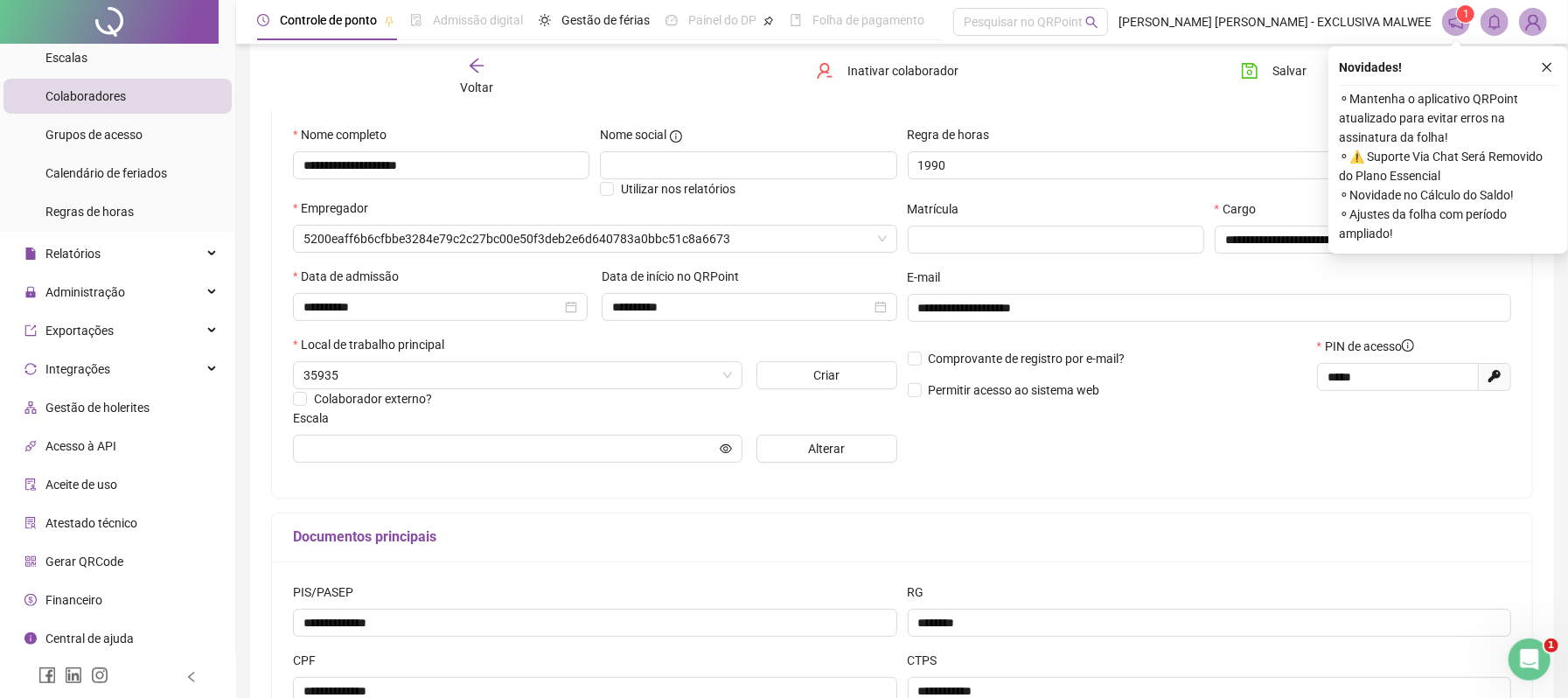
type input "********"
